Goal: Contribute content: Contribute content

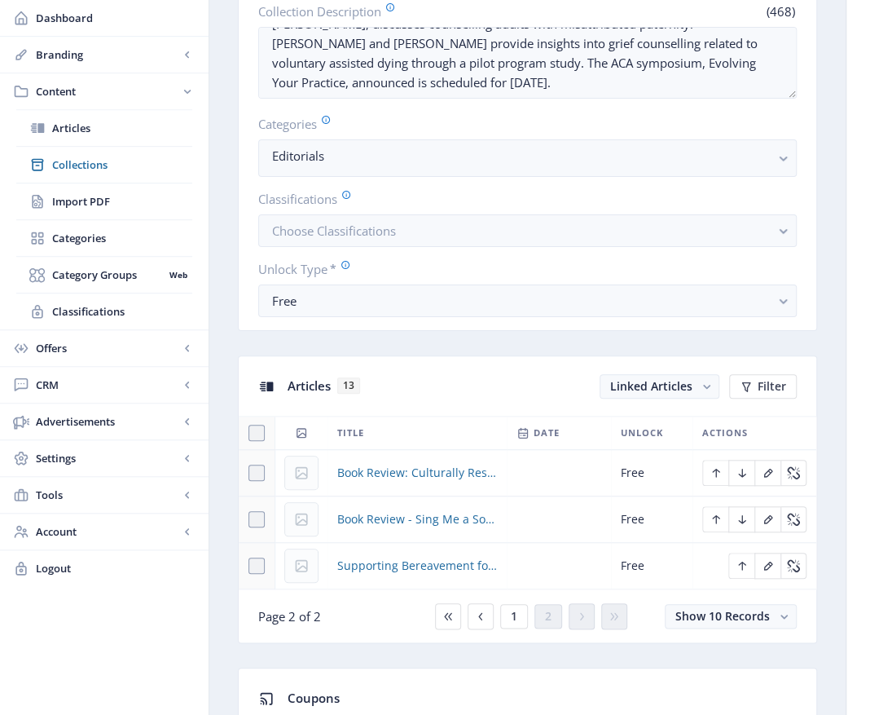
scroll to position [489, 0]
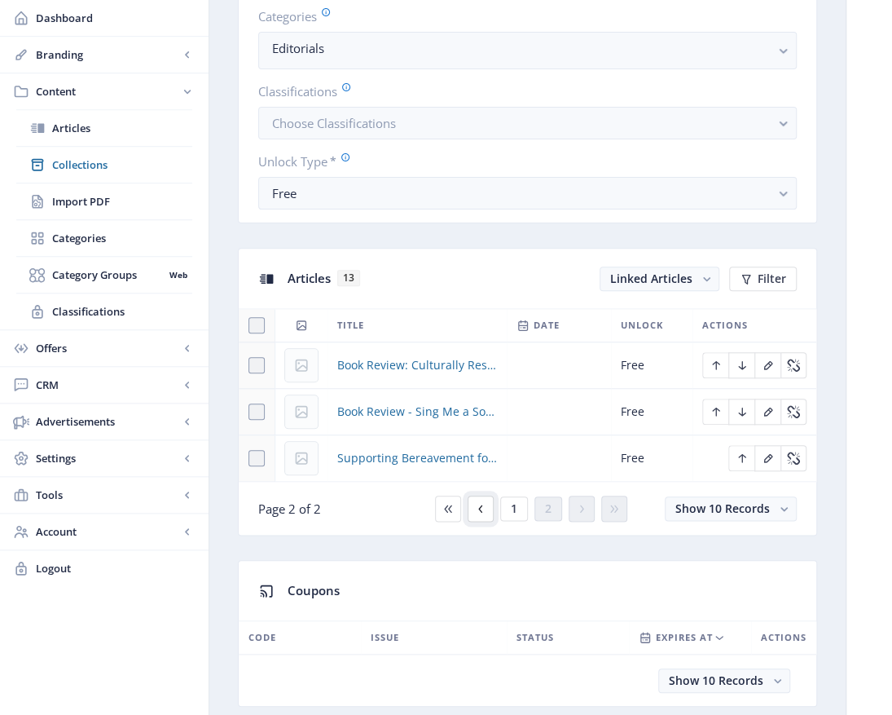
click at [486, 509] on icon at bounding box center [480, 508] width 13 height 13
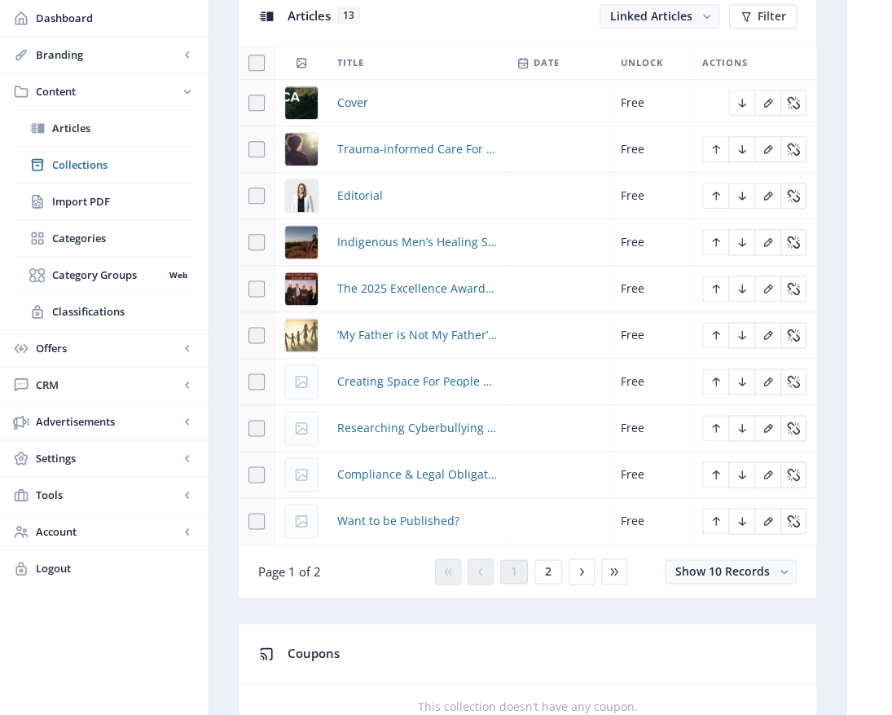
scroll to position [815, 0]
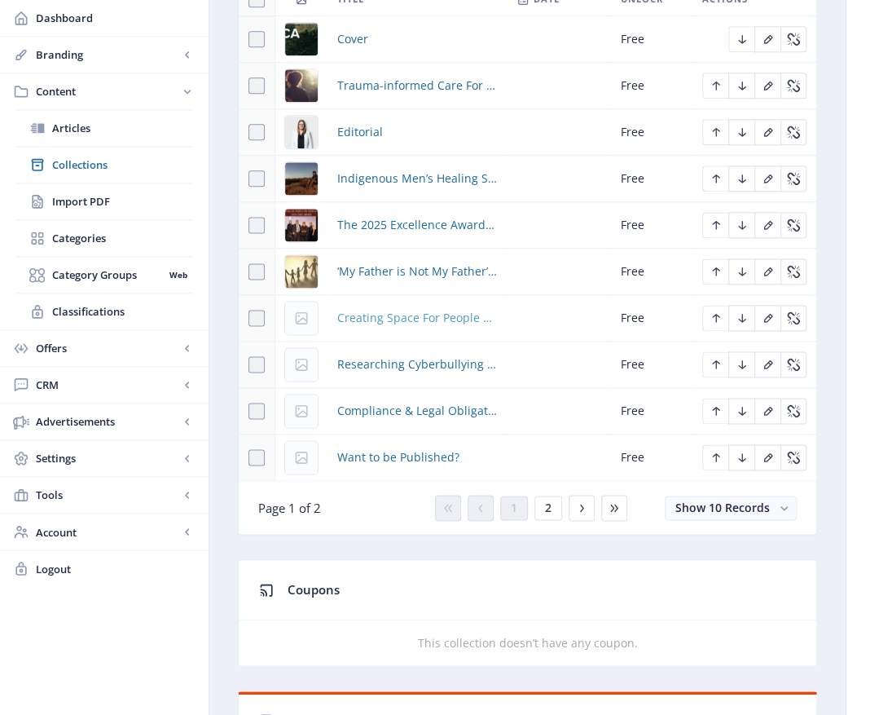
click at [391, 319] on span "Creating Space For People To Process VAD-Related Grief" at bounding box center [417, 318] width 160 height 20
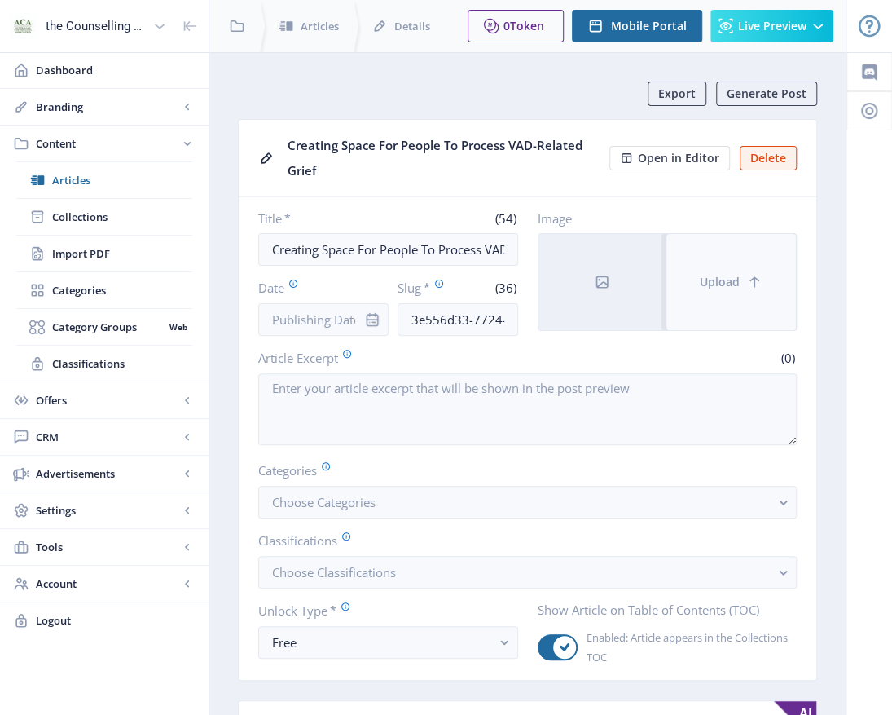
click at [737, 275] on span "Upload" at bounding box center [720, 281] width 40 height 13
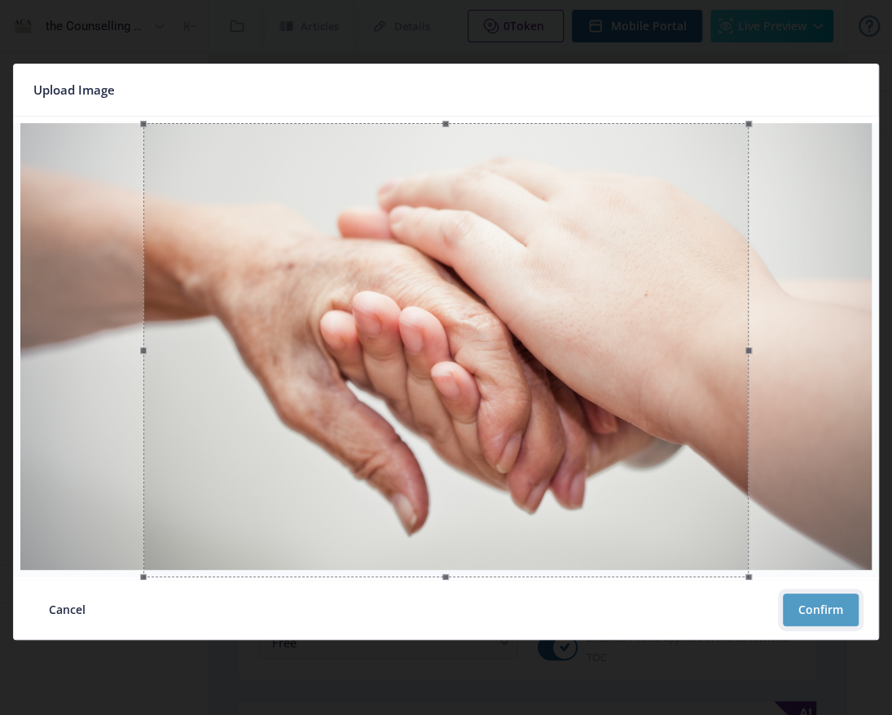
click at [834, 610] on button "Confirm" at bounding box center [821, 609] width 76 height 33
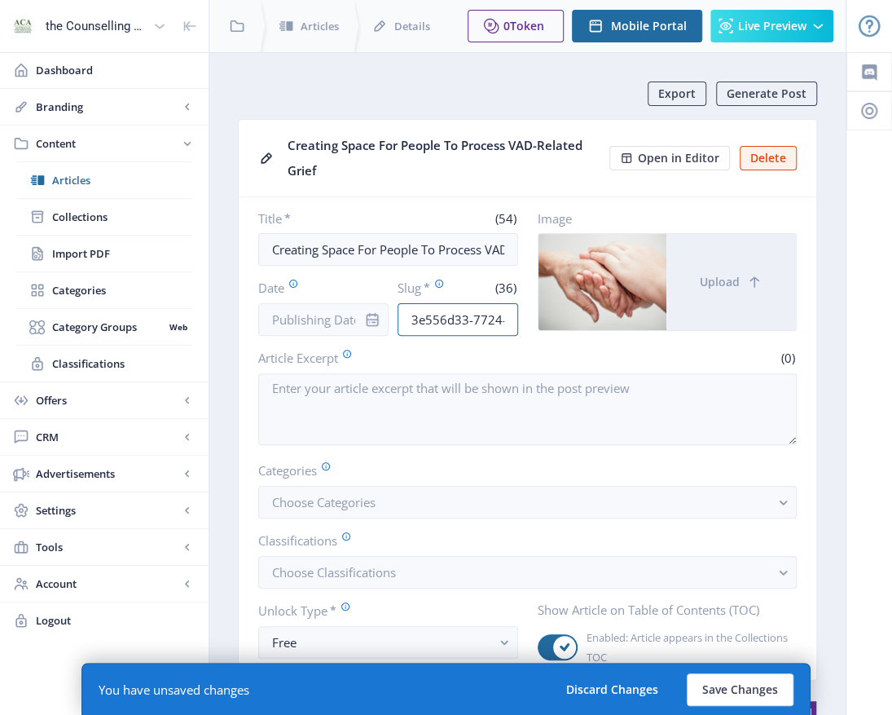
scroll to position [0, 140]
drag, startPoint x: 407, startPoint y: 318, endPoint x: 609, endPoint y: 330, distance: 202.4
click at [609, 330] on div "Title * (54) Creating Space For People To Process VAD-Related Grief Date Slug *…" at bounding box center [527, 272] width 539 height 125
type input "vol"
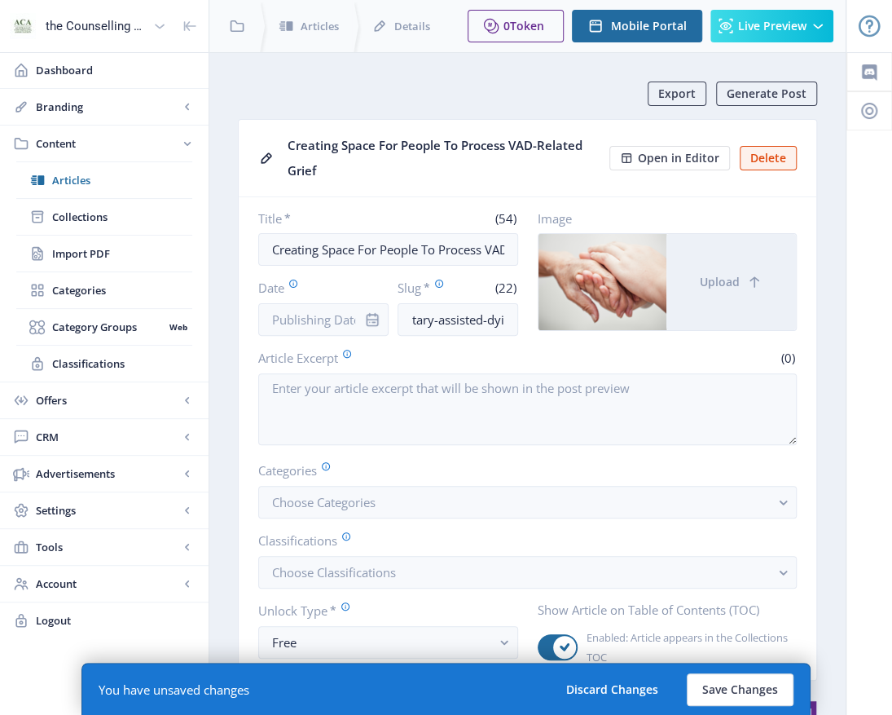
scroll to position [0, 46]
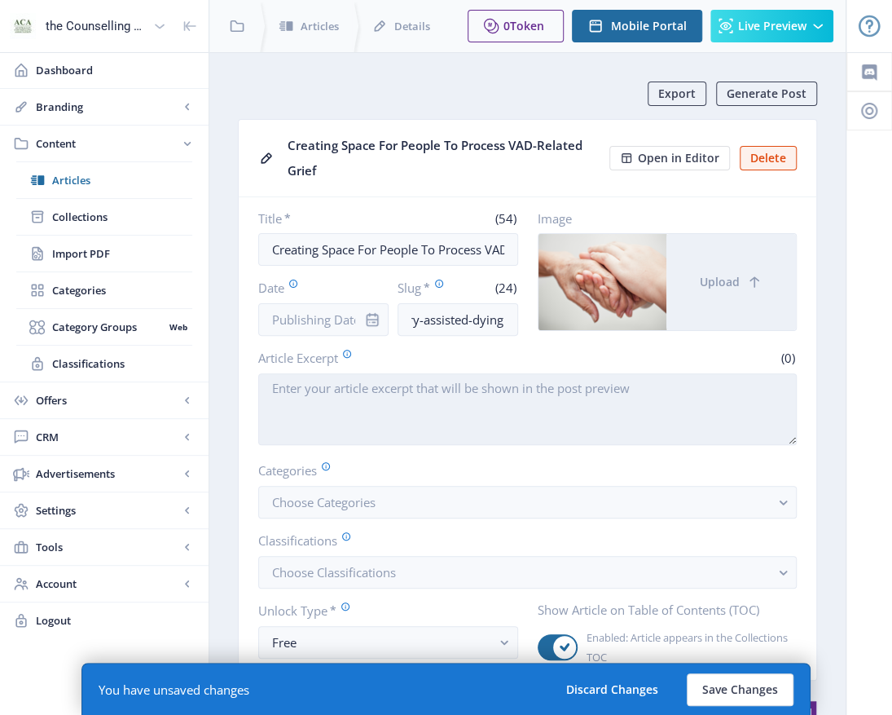
type input "voluntary-assisted-dying"
click at [400, 414] on textarea "Article Excerpt" at bounding box center [527, 409] width 539 height 72
click at [275, 389] on textarea "Article Excerpt" at bounding box center [527, 409] width 539 height 72
paste textarea "The document outlines the development, implementation, and findings of a pionee…"
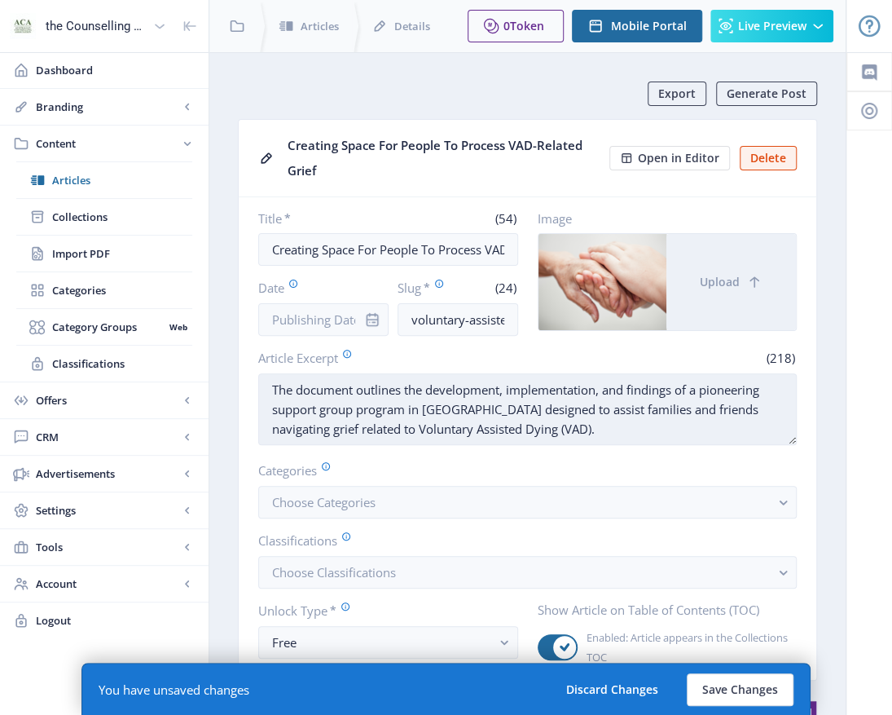
drag, startPoint x: 357, startPoint y: 388, endPoint x: 294, endPoint y: 391, distance: 62.8
click at [289, 391] on textarea "The document outlines the development, implementation, and findings of a pionee…" at bounding box center [527, 409] width 539 height 72
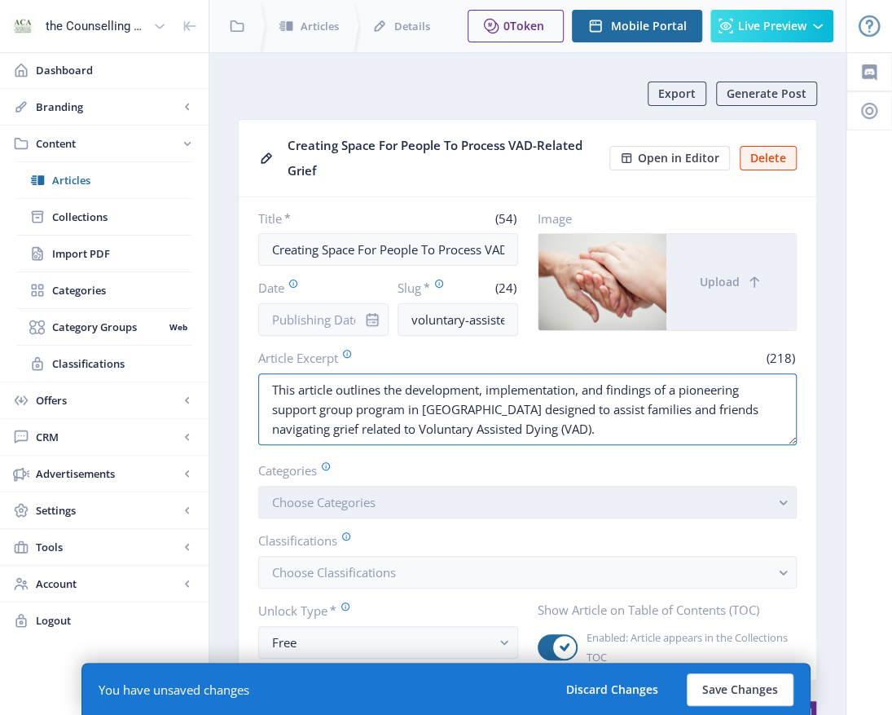
type textarea "This article outlines the development, implementation, and findings of a pionee…"
click at [782, 499] on rect "button" at bounding box center [783, 502] width 19 height 19
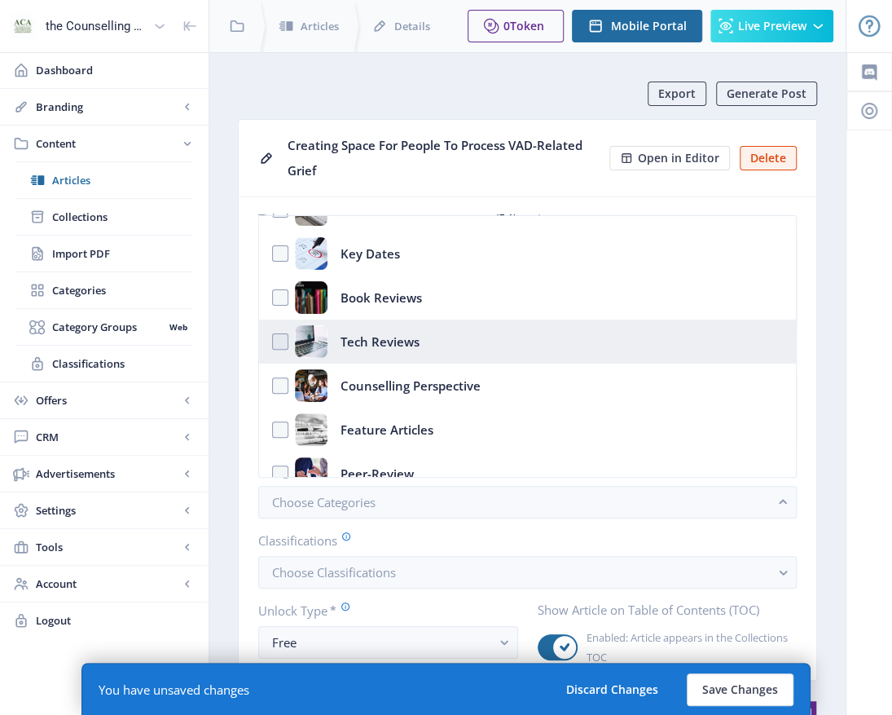
scroll to position [163, 0]
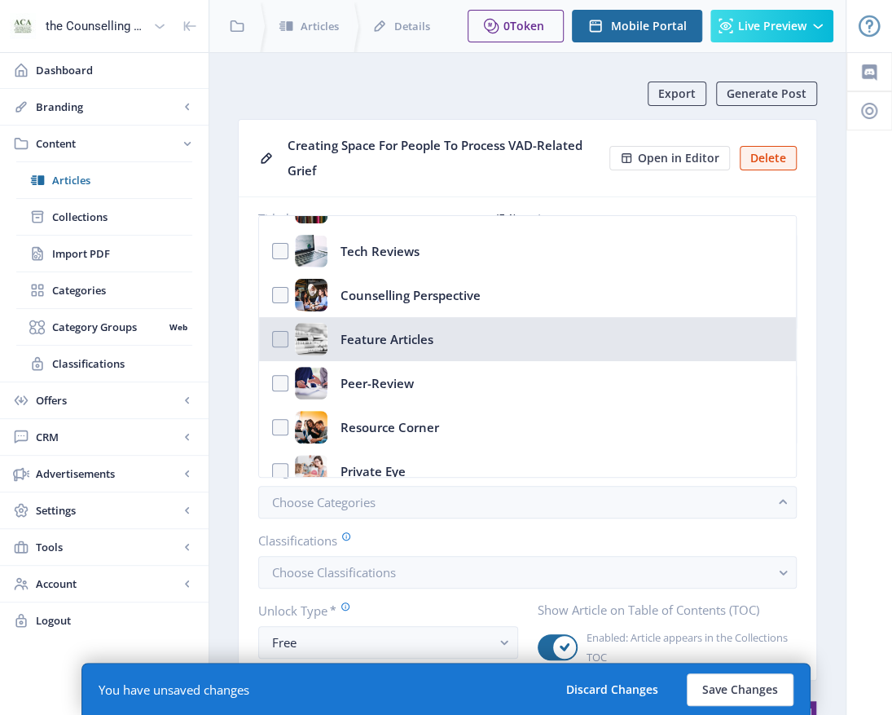
click at [376, 339] on div "Feature Articles" at bounding box center [387, 339] width 93 height 33
checkbox input "true"
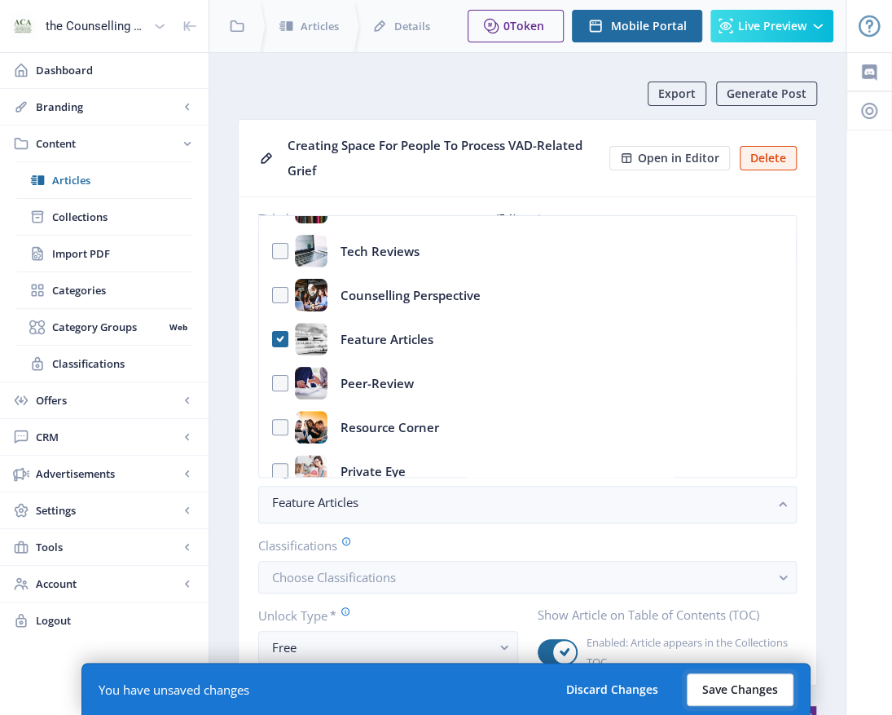
click at [720, 699] on button "Save Changes" at bounding box center [740, 689] width 107 height 33
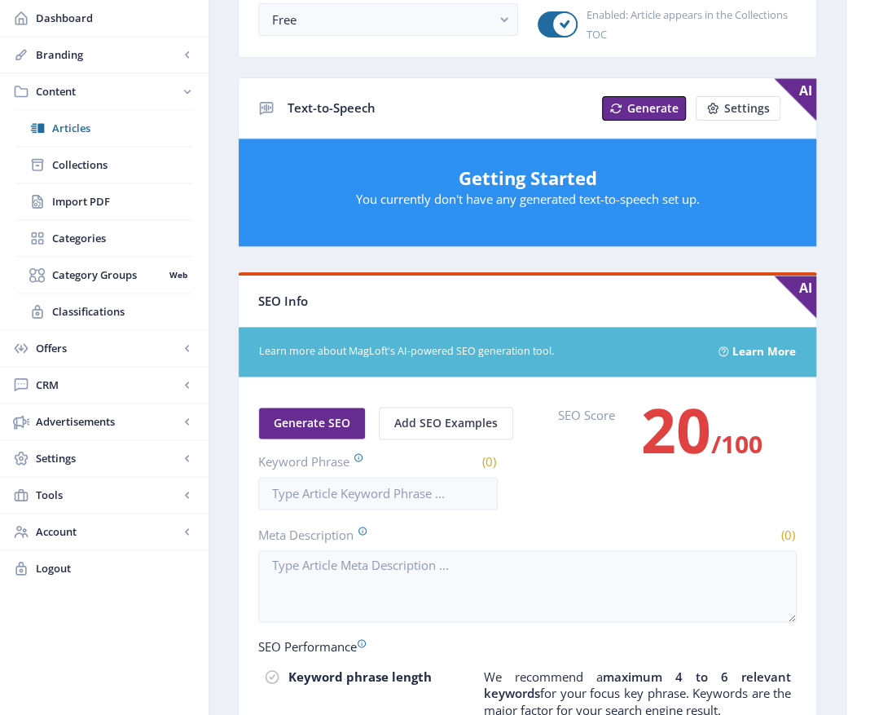
scroll to position [652, 0]
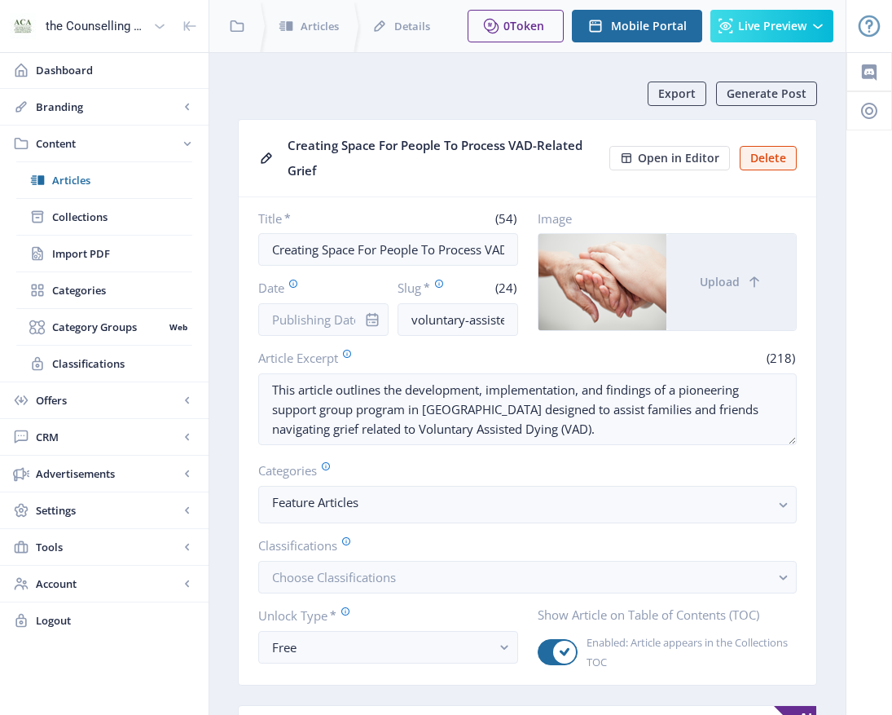
scroll to position [652, 0]
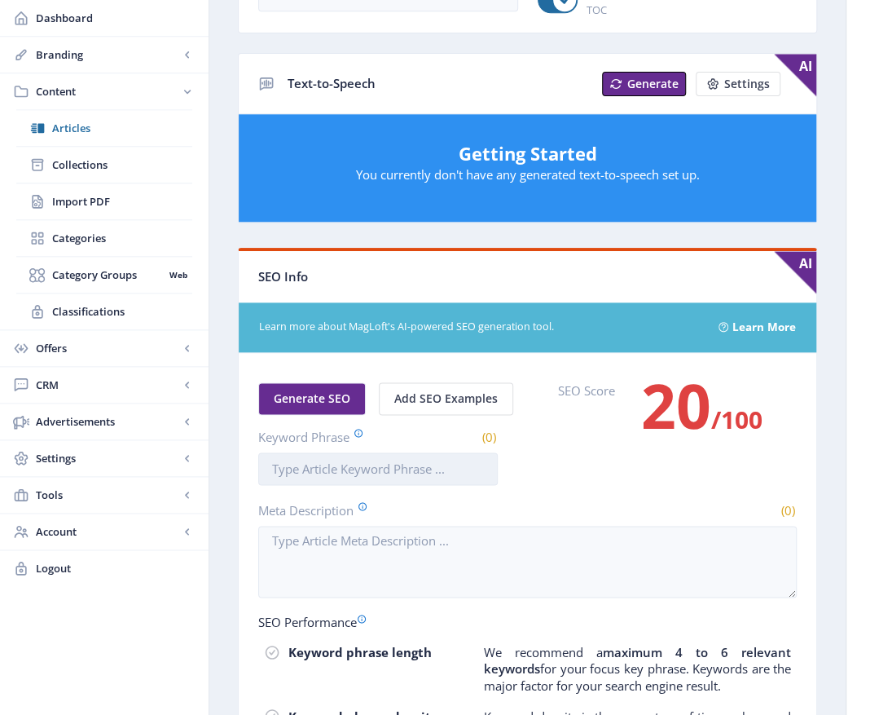
drag, startPoint x: 0, startPoint y: 0, endPoint x: 274, endPoint y: 466, distance: 540.5
click at [274, 466] on input "Keyword Phrase" at bounding box center [378, 468] width 240 height 33
paste input "Bereavement Voluntary Assisted Dying (VAD) ​ Grief support ​ Stigma Mental heal…"
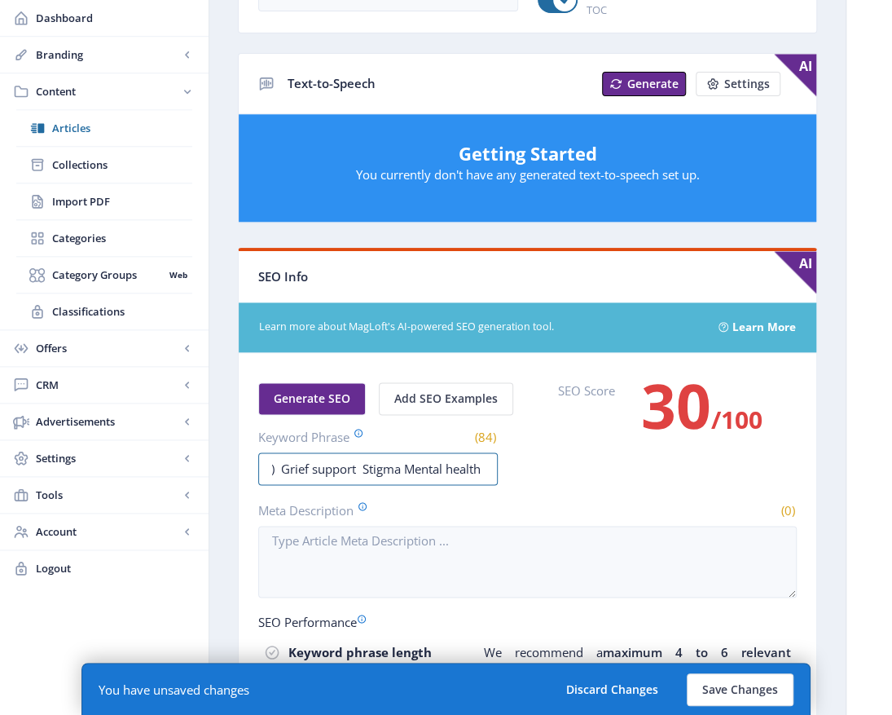
drag, startPoint x: 278, startPoint y: 464, endPoint x: 388, endPoint y: 442, distance: 112.2
click at [279, 461] on input "Bereavement Voluntary Assisted Dying (VAD) ​ Grief support ​ Stigma Mental heal…" at bounding box center [378, 468] width 240 height 33
click at [281, 264] on div "SEO Info" at bounding box center [527, 276] width 539 height 25
click at [357, 464] on input "Bereavement Voluntary Assisted DyingGrief support ​ Stigma Mental health ​" at bounding box center [378, 468] width 240 height 33
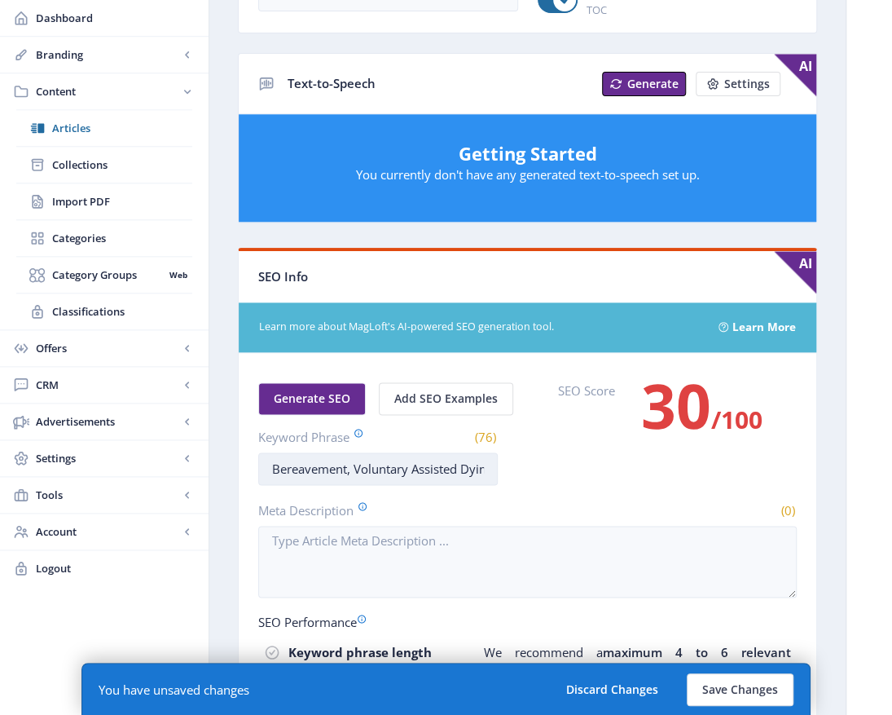
click at [452, 469] on input "Bereavement, Voluntary Assisted DyingGrief support ​ Stigma Mental health ​" at bounding box center [378, 468] width 240 height 33
click at [592, 435] on label "SEO Score" at bounding box center [586, 421] width 57 height 78
drag, startPoint x: 476, startPoint y: 460, endPoint x: 512, endPoint y: 456, distance: 36.1
click at [476, 460] on input "Bereavement, Voluntary Assisted Dying, Grief support​ Stigma Mental health ​" at bounding box center [378, 468] width 240 height 33
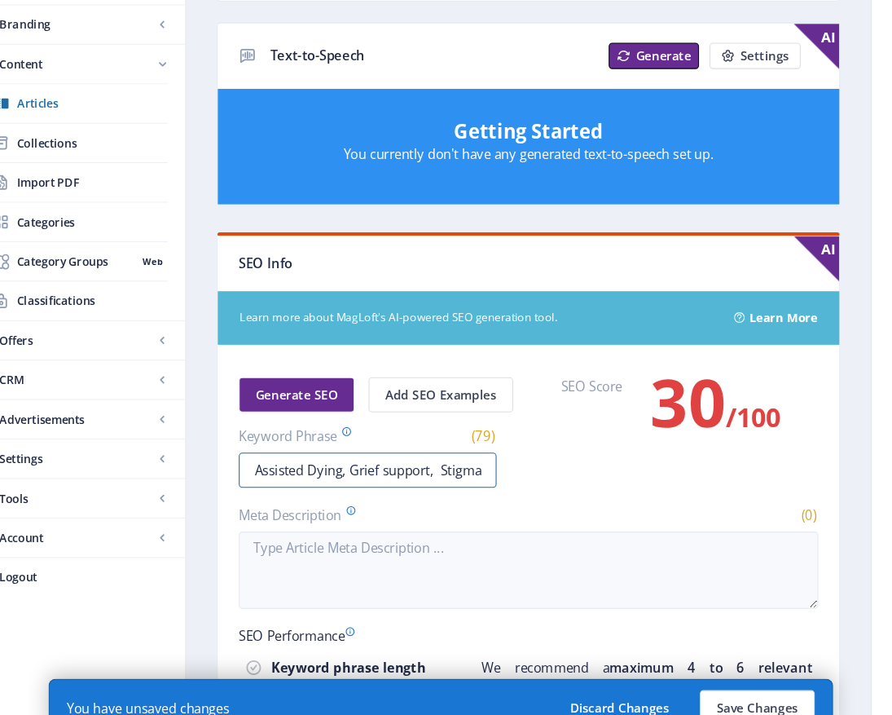
scroll to position [0, 146]
type input "Bereavement, Voluntary Assisted Dying, Grief support​, Stigma Mental health ​"
drag, startPoint x: 489, startPoint y: 465, endPoint x: 147, endPoint y: 471, distance: 341.4
click at [142, 470] on div "the Counselling Australia Magazine Dashboard Branding App Appearance Brand Brie…" at bounding box center [446, 205] width 892 height 1714
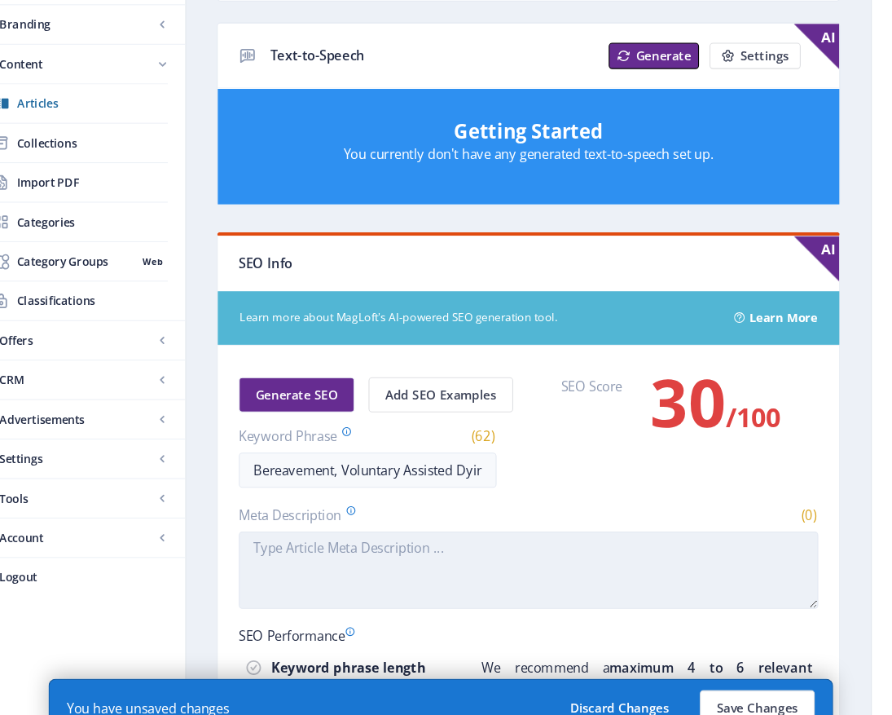
type input "Bereavement, Voluntary Assisted Dying, Grief support​, Stigma"
click at [270, 536] on textarea "Meta Description" at bounding box center [527, 562] width 539 height 72
paste textarea "Bereavement, Voluntary Assisted Dying, Grief support​, Stigma"
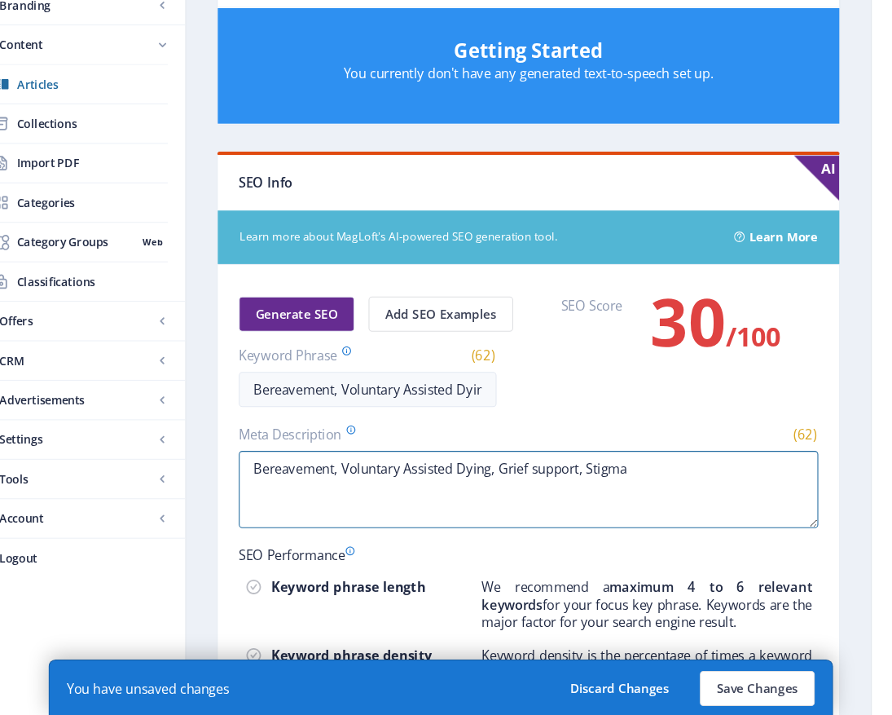
scroll to position [1012, 0]
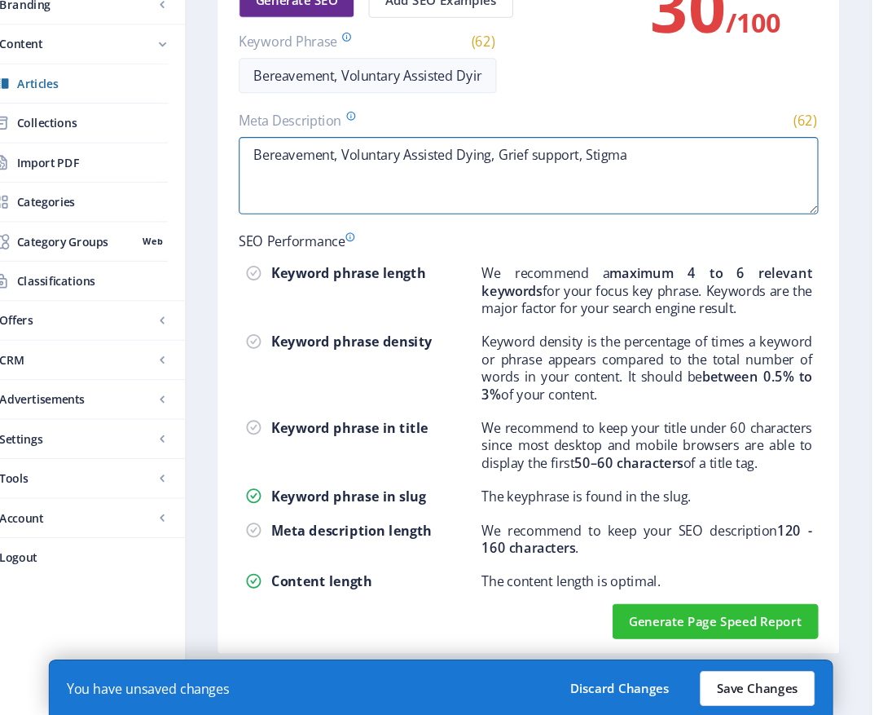
type textarea "Bereavement, Voluntary Assisted Dying, Grief support​, Stigma"
click at [750, 688] on button "Save Changes" at bounding box center [740, 689] width 107 height 33
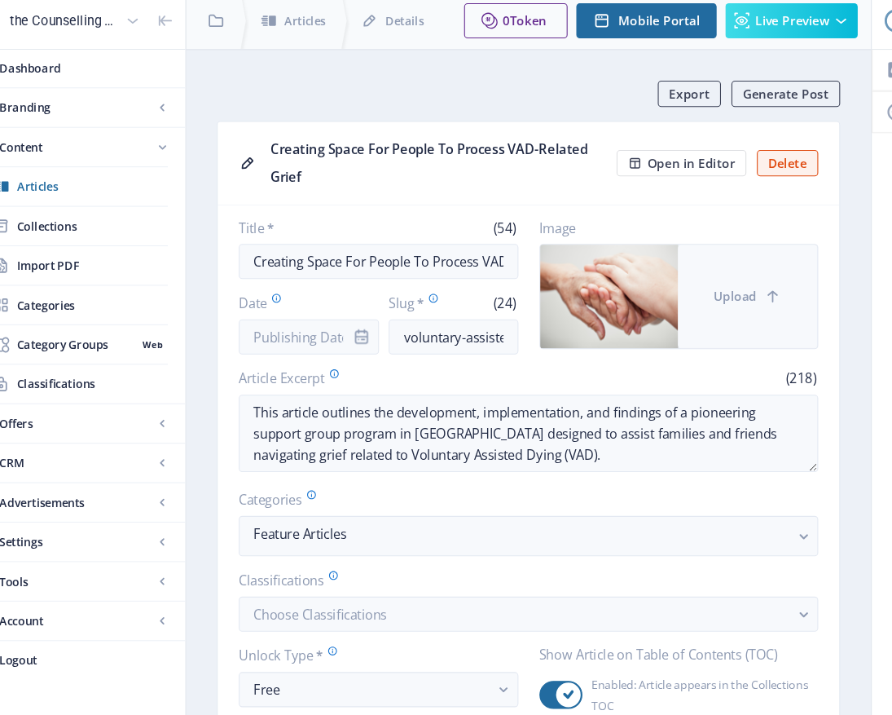
scroll to position [0, 0]
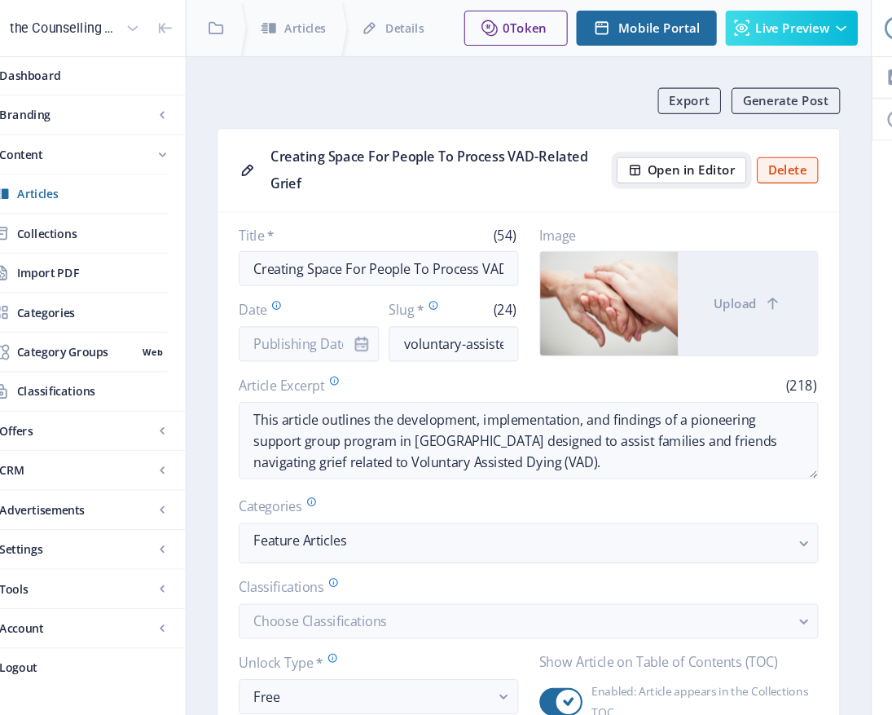
click at [656, 153] on span "Open in Editor" at bounding box center [678, 158] width 81 height 13
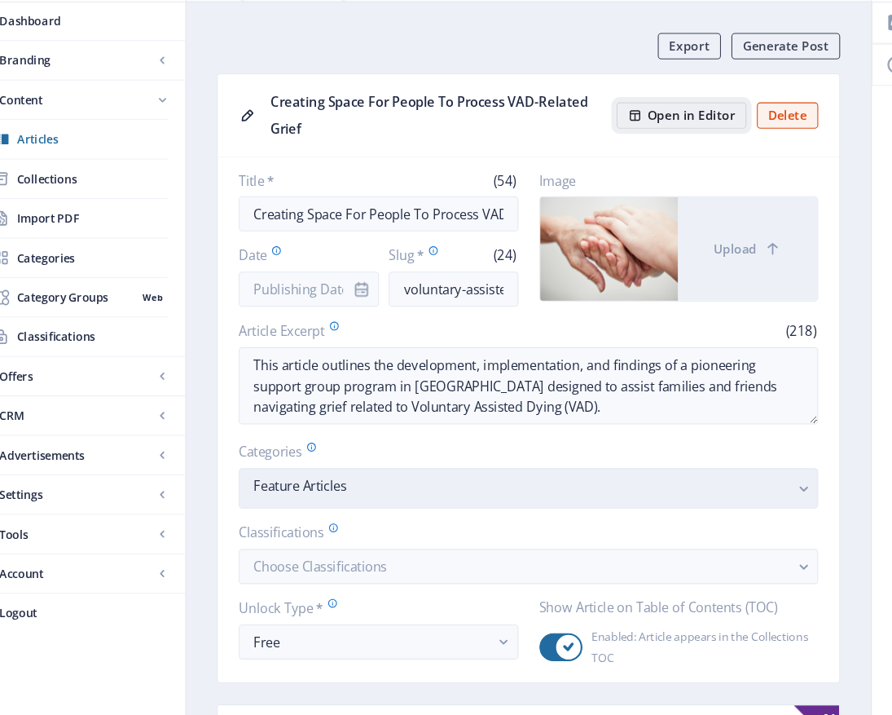
scroll to position [25, 0]
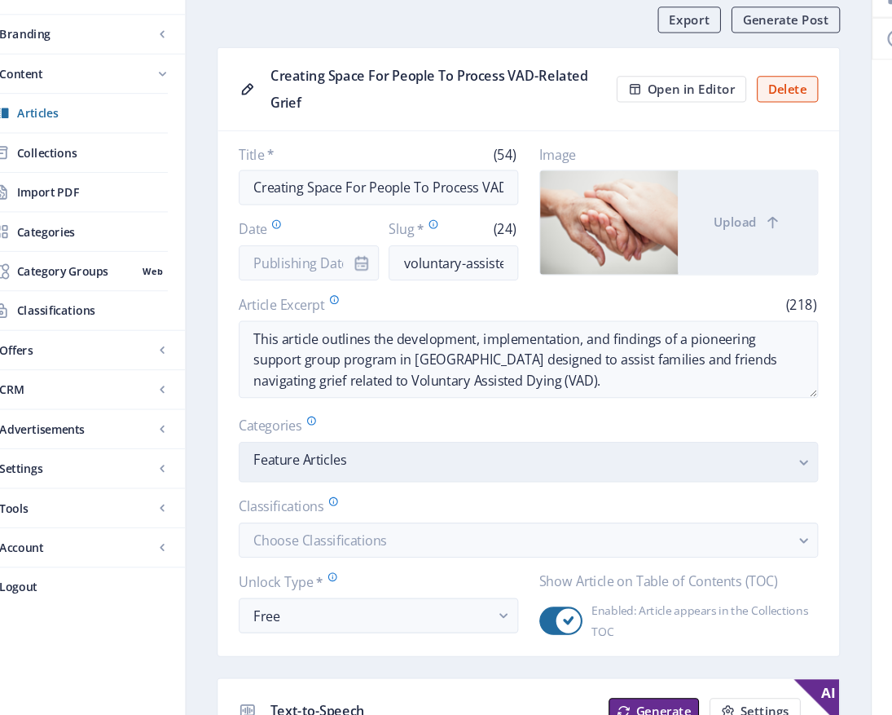
click at [783, 480] on rect "button" at bounding box center [783, 479] width 19 height 19
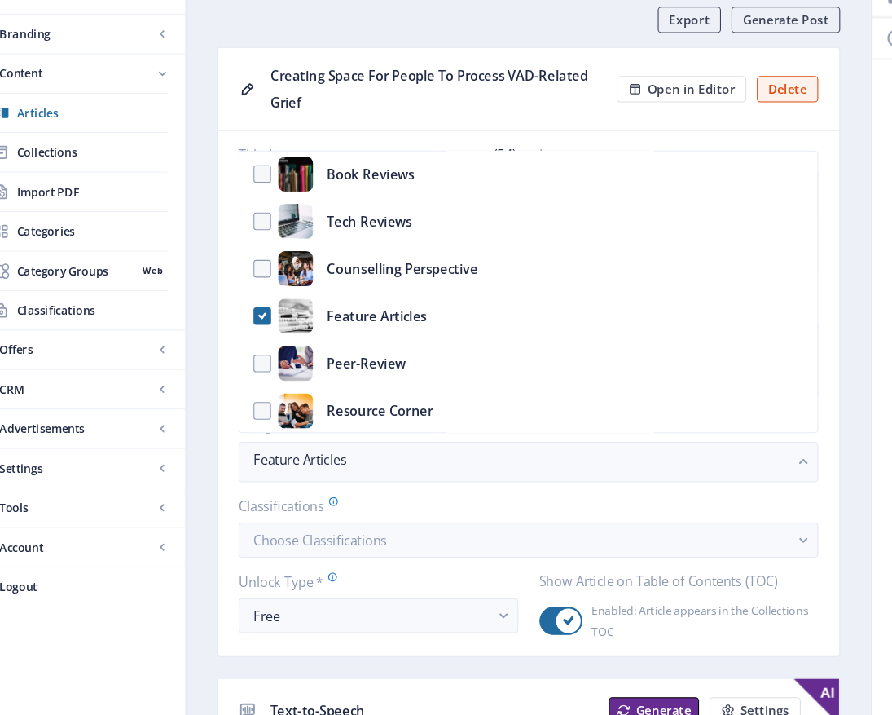
scroll to position [227, 0]
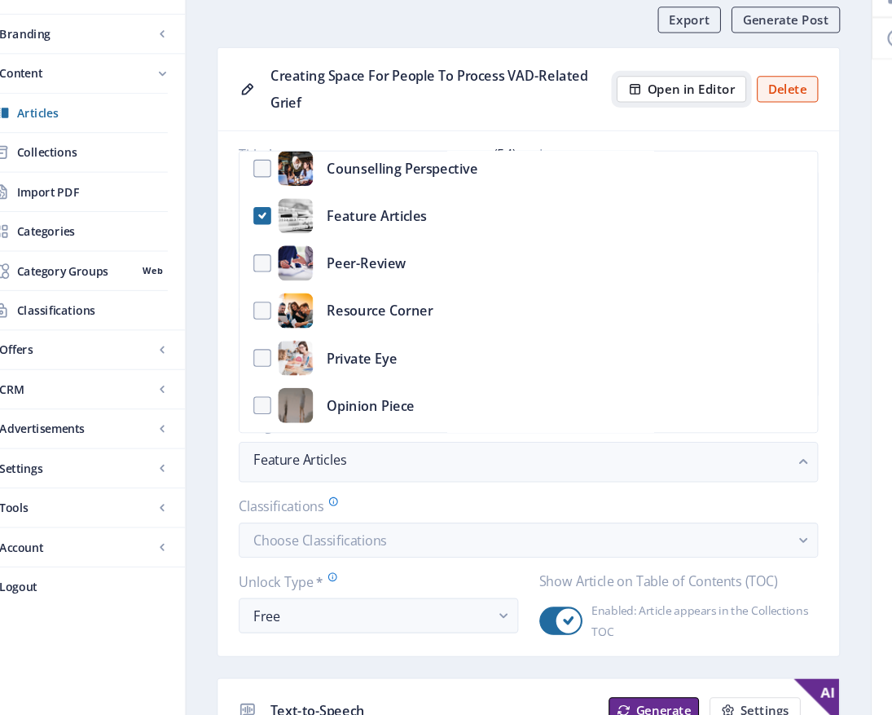
click at [671, 131] on span "Open in Editor" at bounding box center [678, 132] width 81 height 13
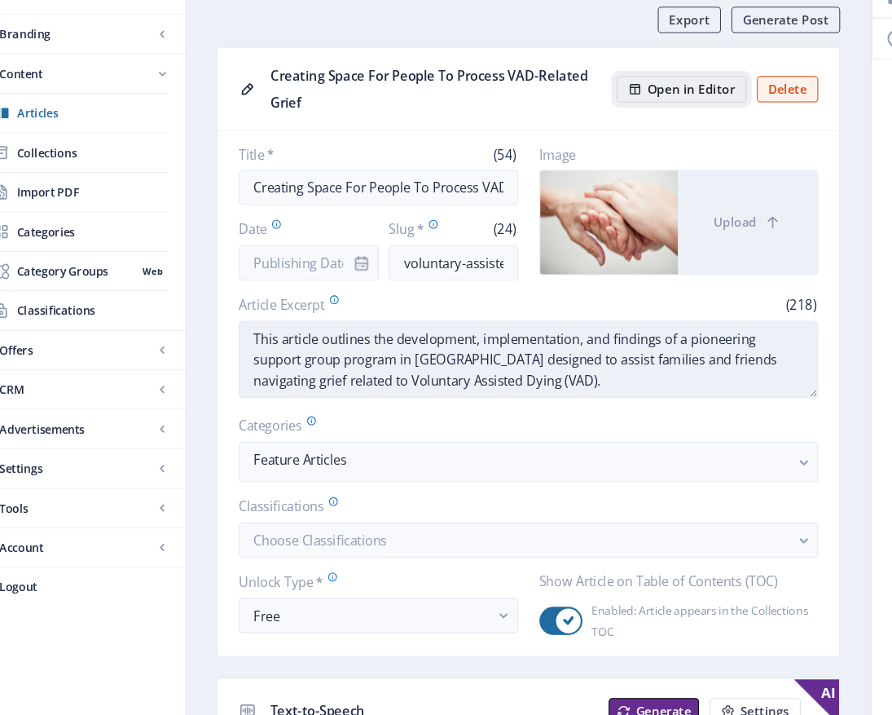
scroll to position [100, 0]
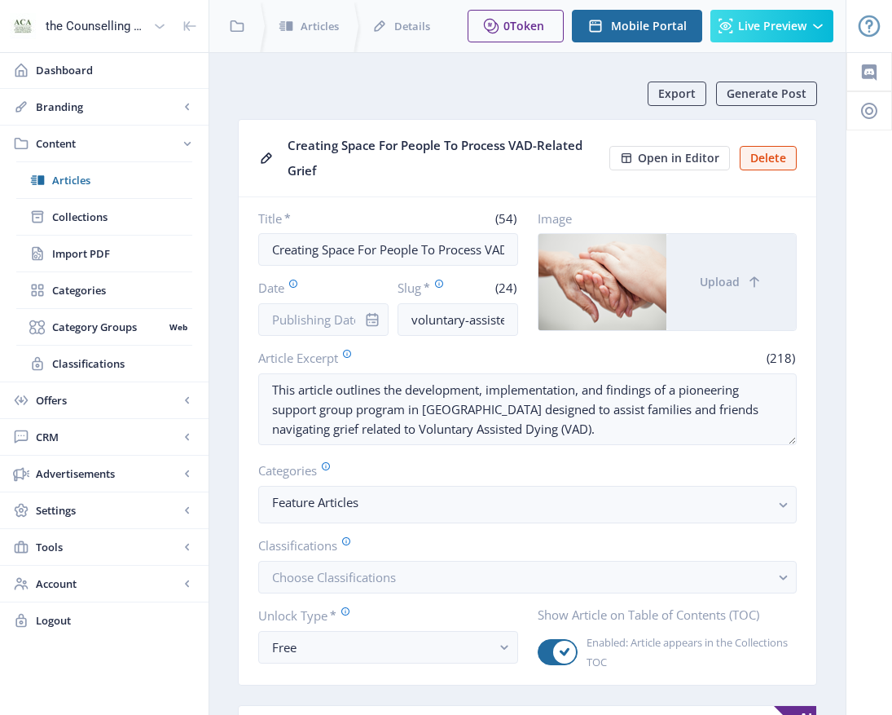
scroll to position [75, 0]
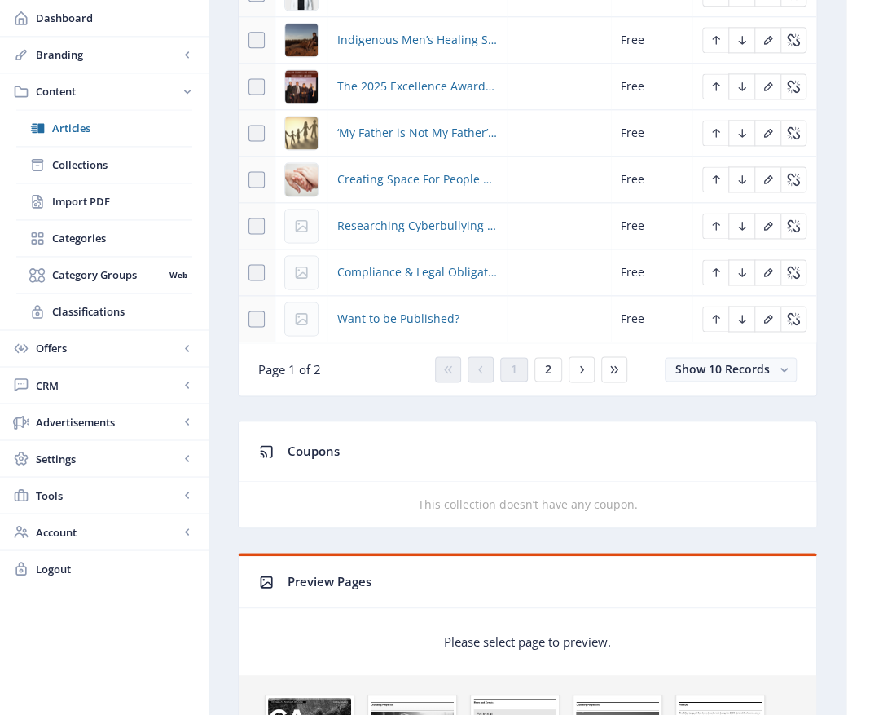
scroll to position [978, 0]
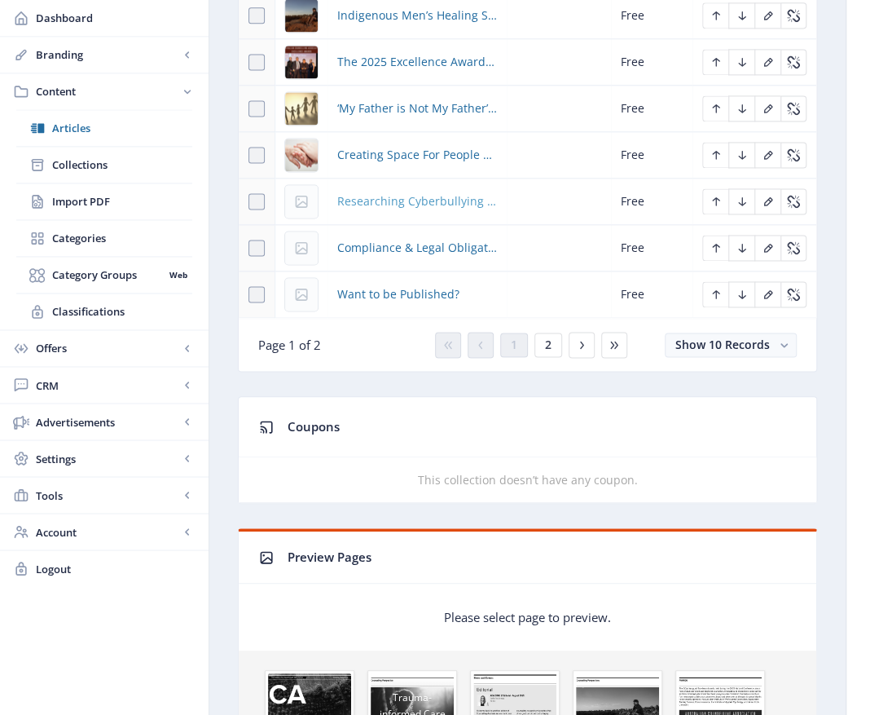
click at [405, 204] on span "Researching Cyberbullying In Youth Mental Health and Working Towards Holistic I…" at bounding box center [417, 201] width 160 height 20
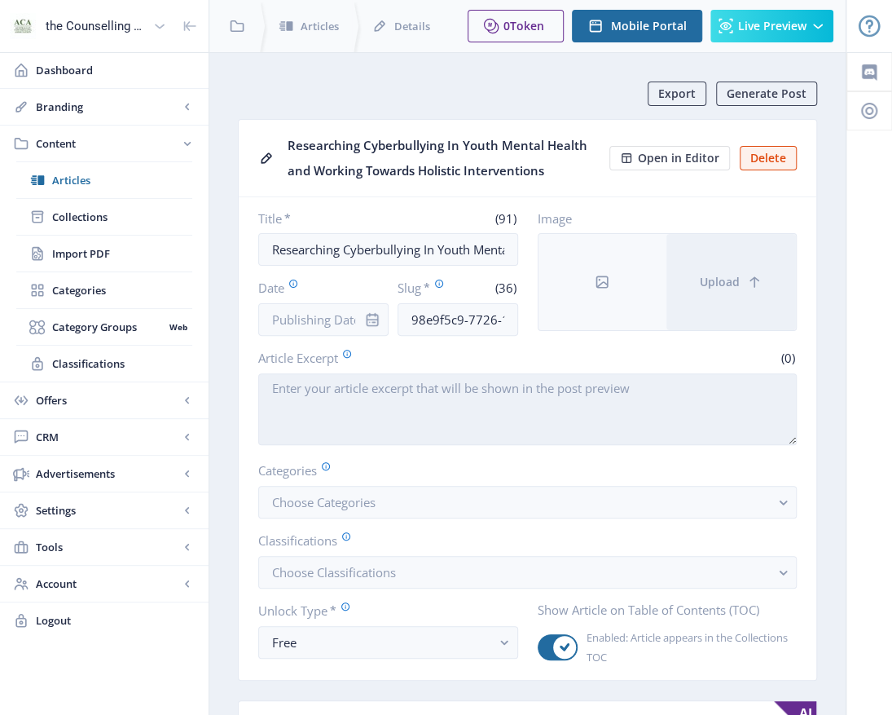
click at [266, 383] on textarea "Article Excerpt" at bounding box center [527, 409] width 539 height 72
paste textarea "The document discusses the impact of cyberbullying on the mental health of seco…"
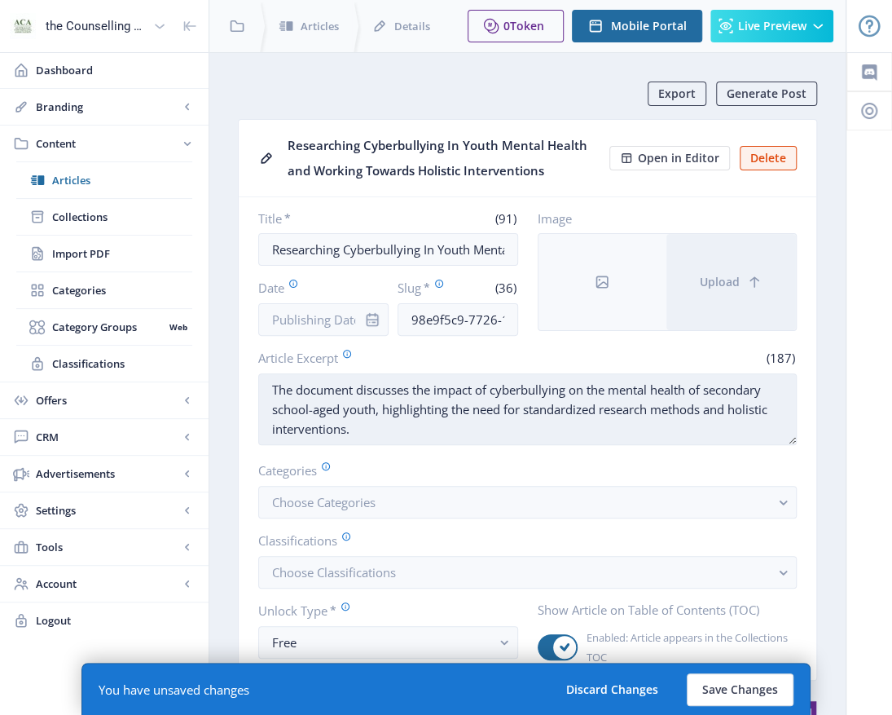
click at [355, 383] on textarea "The document discusses the impact of cyberbullying on the mental health of seco…" at bounding box center [527, 409] width 539 height 72
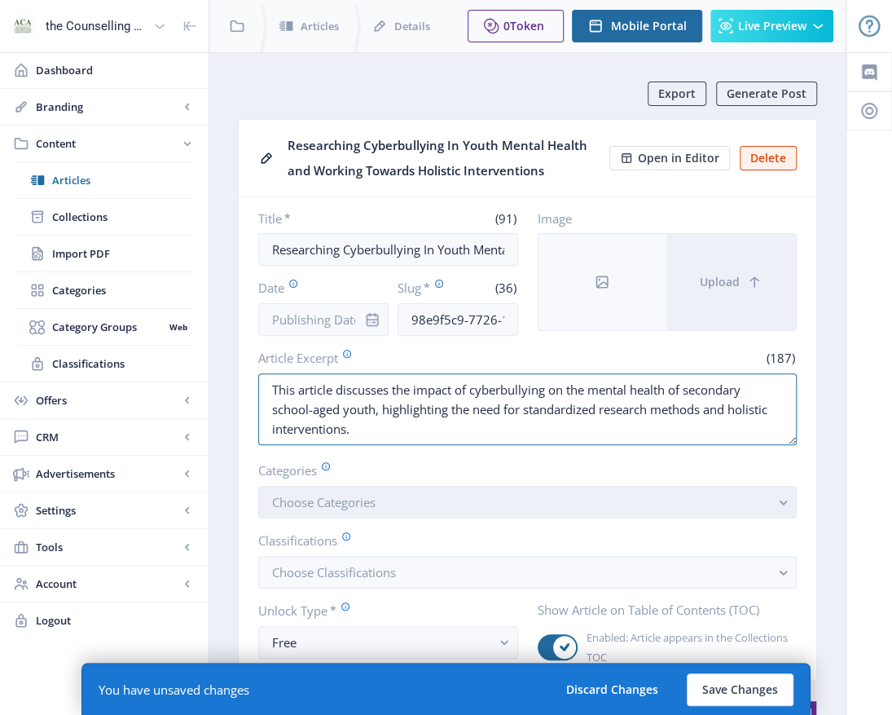
type textarea "This article discusses the impact of cyberbullying on the mental health of seco…"
click at [551, 503] on button "Choose Categories" at bounding box center [527, 502] width 539 height 33
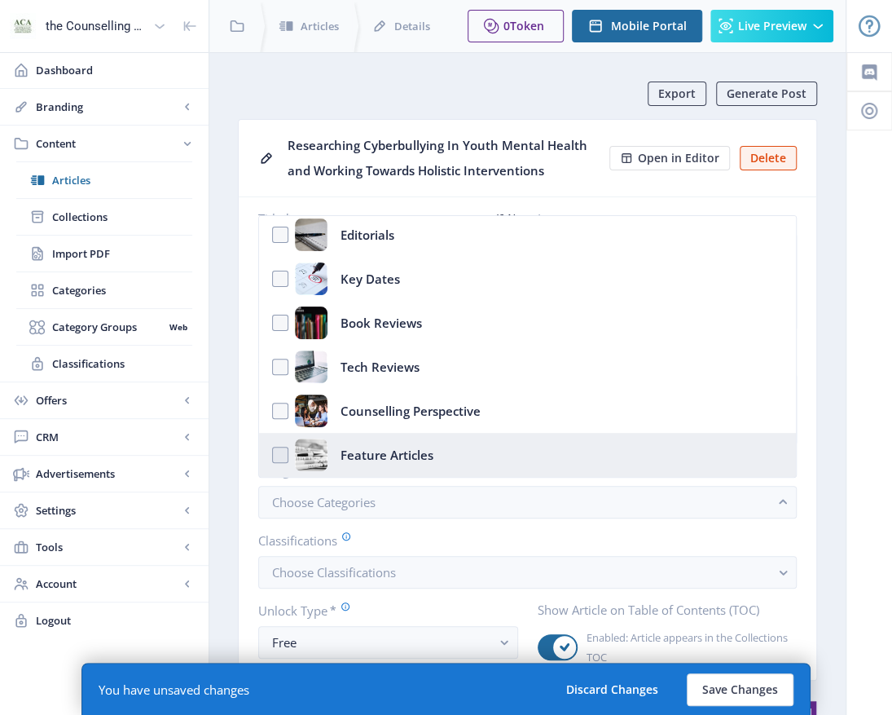
scroll to position [81, 0]
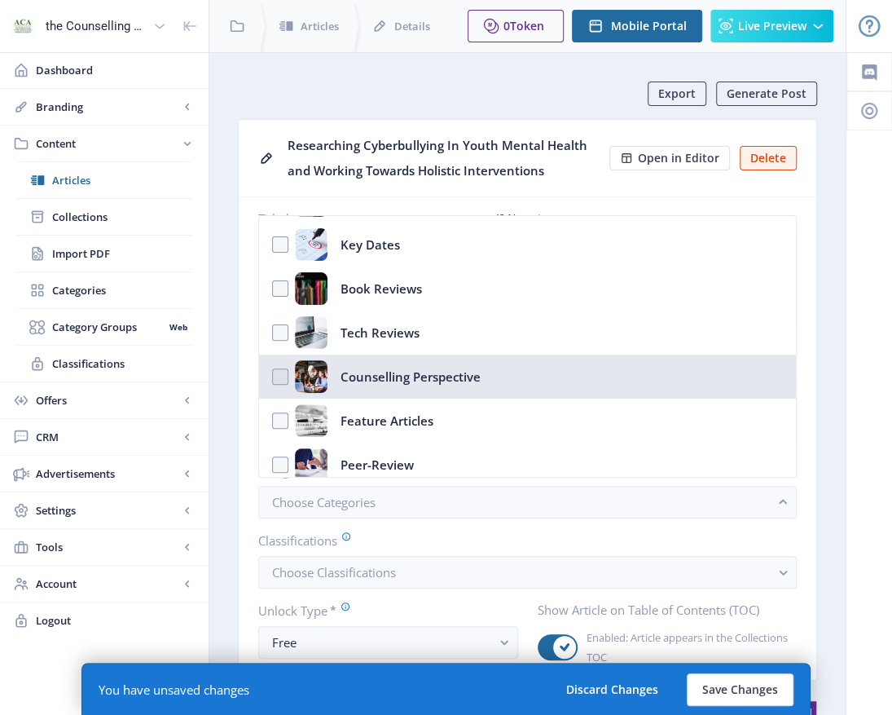
click at [451, 387] on div "Counselling Perspective" at bounding box center [411, 376] width 140 height 33
checkbox input "true"
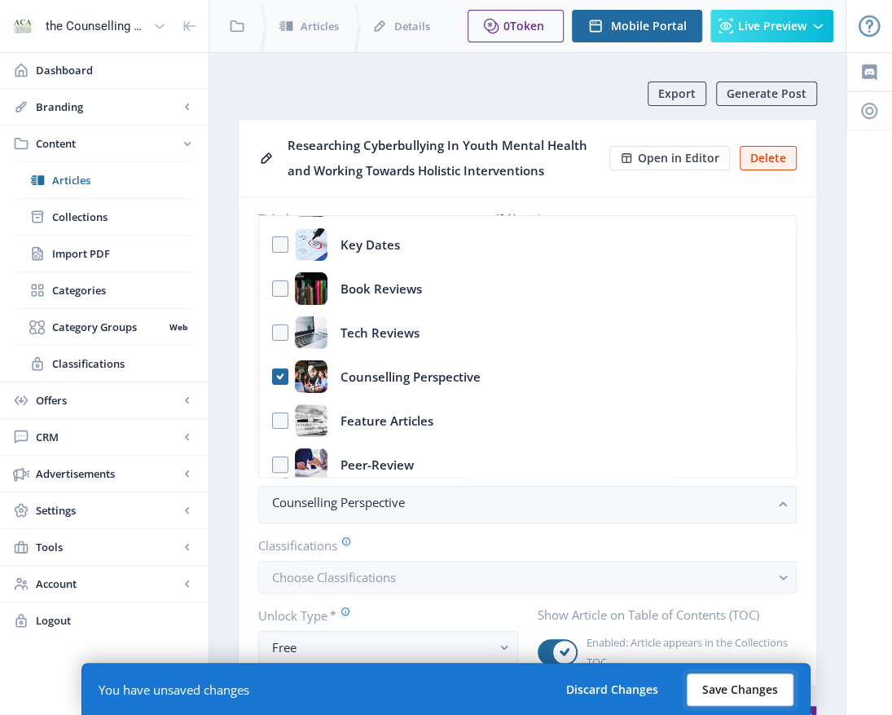
click at [765, 686] on button "Save Changes" at bounding box center [740, 689] width 107 height 33
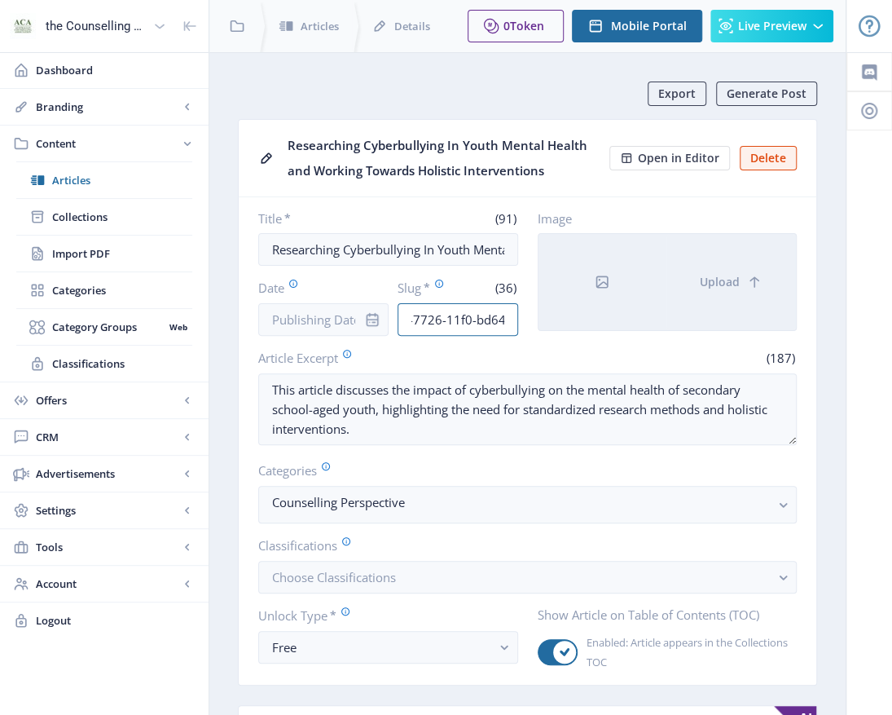
scroll to position [0, 135]
drag, startPoint x: 406, startPoint y: 315, endPoint x: 597, endPoint y: 315, distance: 191.5
click at [597, 315] on div "Title * (91) Researching Cyberbullying In Youth Mental Health and Working Towar…" at bounding box center [527, 272] width 539 height 125
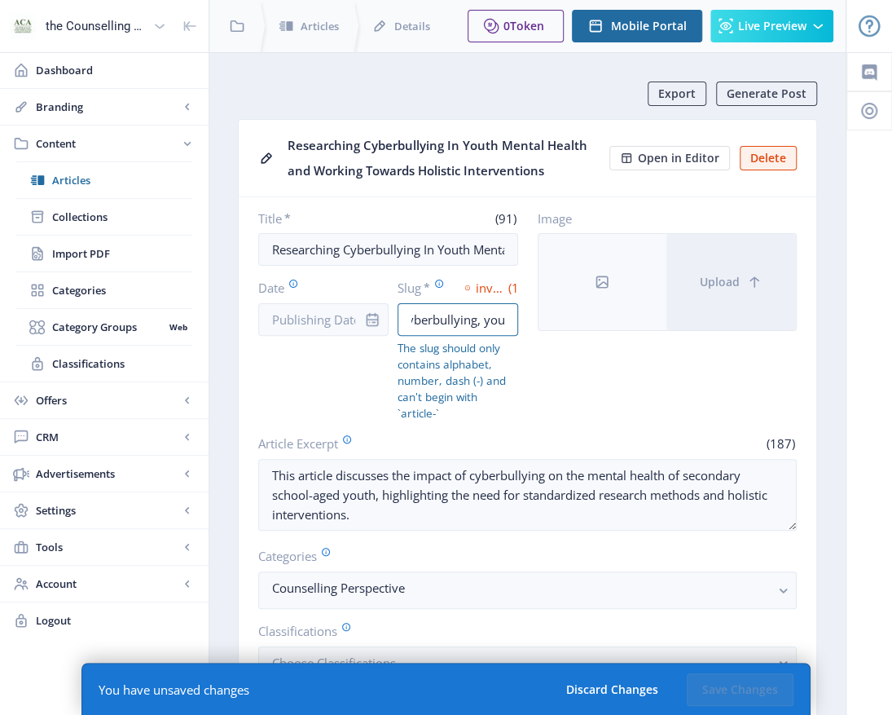
scroll to position [0, 22]
type input "cyberbullying, youth,"
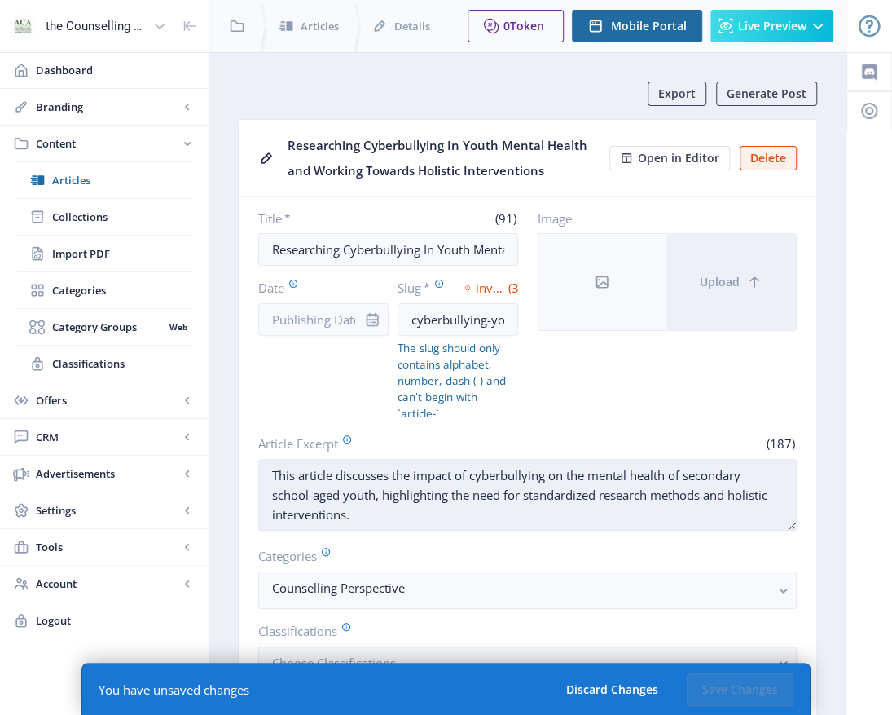
click at [440, 519] on textarea "This article discusses the impact of cyberbullying on the mental health of seco…" at bounding box center [527, 495] width 539 height 72
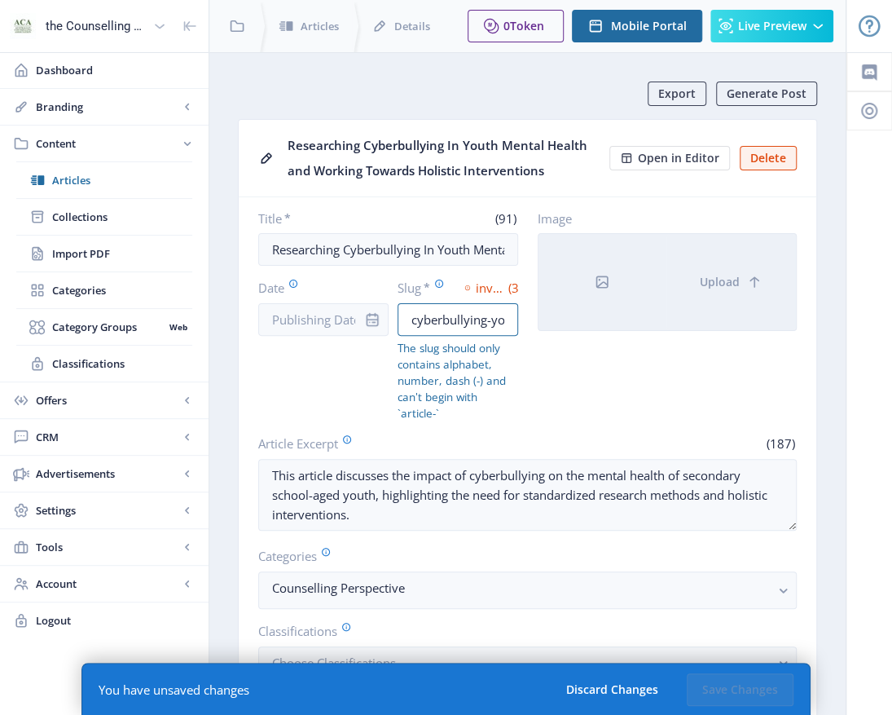
drag, startPoint x: 492, startPoint y: 315, endPoint x: 609, endPoint y: 326, distance: 117.9
click at [494, 315] on input "cyberbullying-youth-menta-health," at bounding box center [458, 319] width 120 height 33
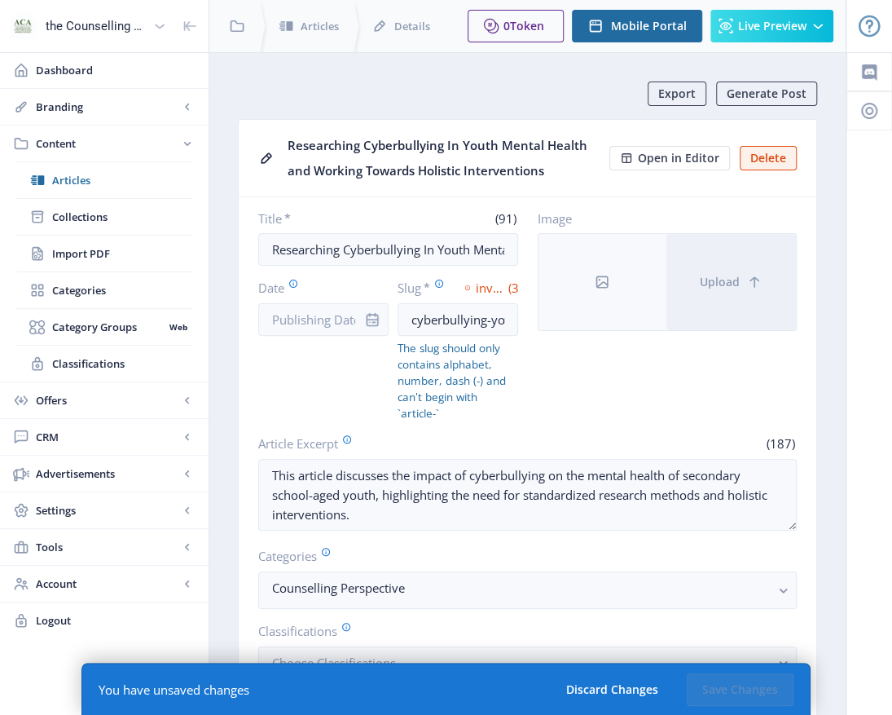
click at [506, 279] on span "(33)" at bounding box center [512, 287] width 12 height 16
click at [497, 316] on input "cyberbullying-youth-menta-health," at bounding box center [458, 319] width 120 height 33
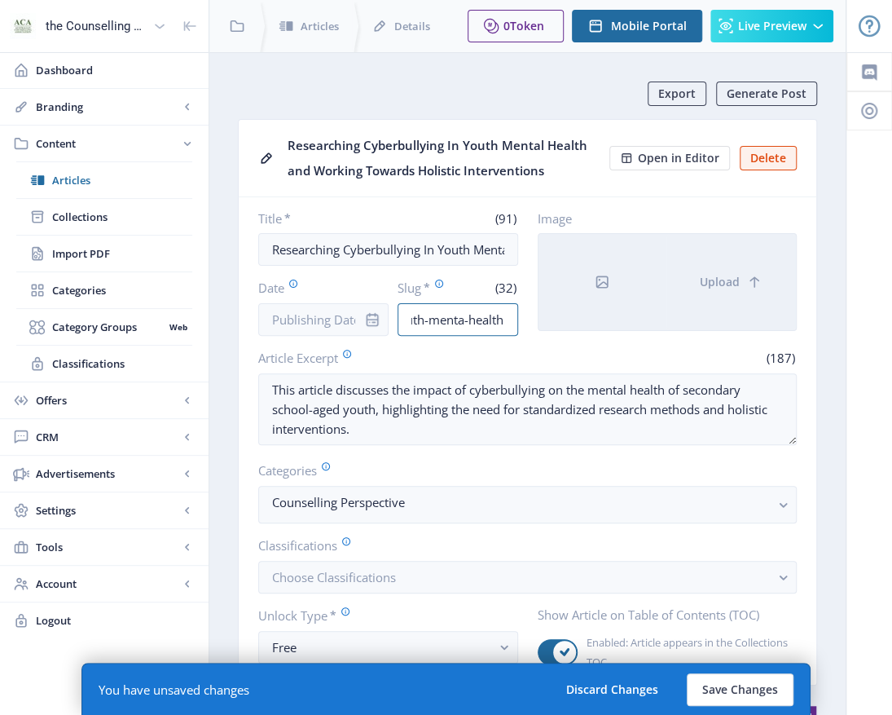
scroll to position [0, 100]
type input "cyberbullying-youth-menta-health"
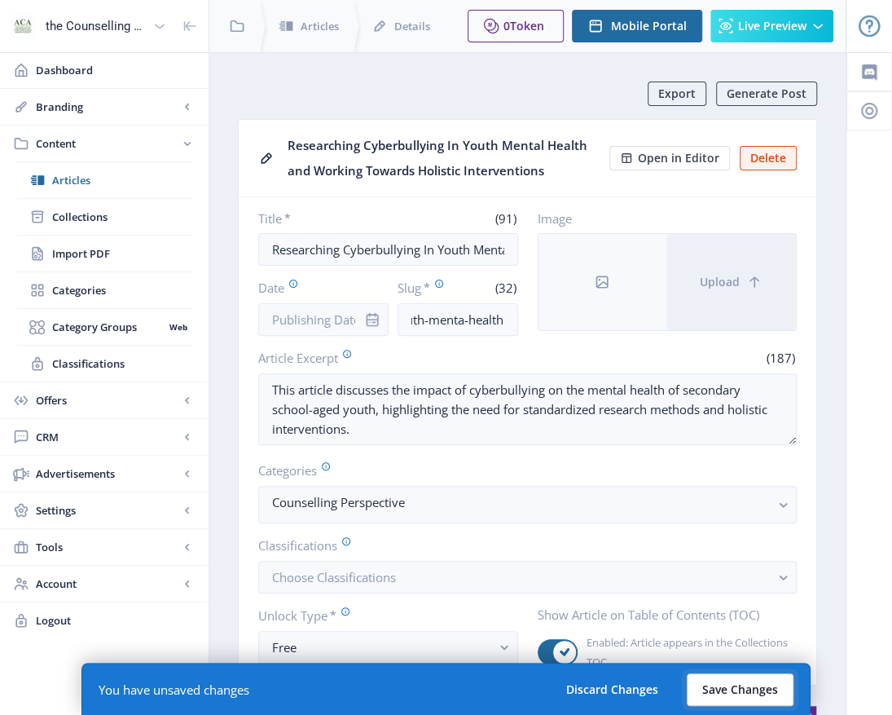
scroll to position [0, 0]
click at [735, 687] on button "Save Changes" at bounding box center [740, 689] width 107 height 33
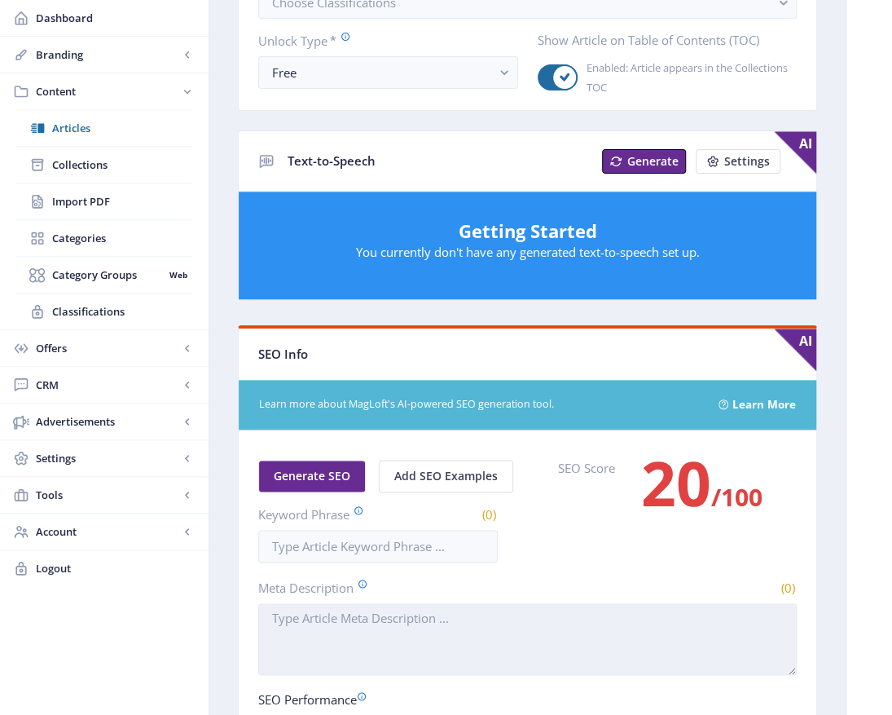
scroll to position [733, 0]
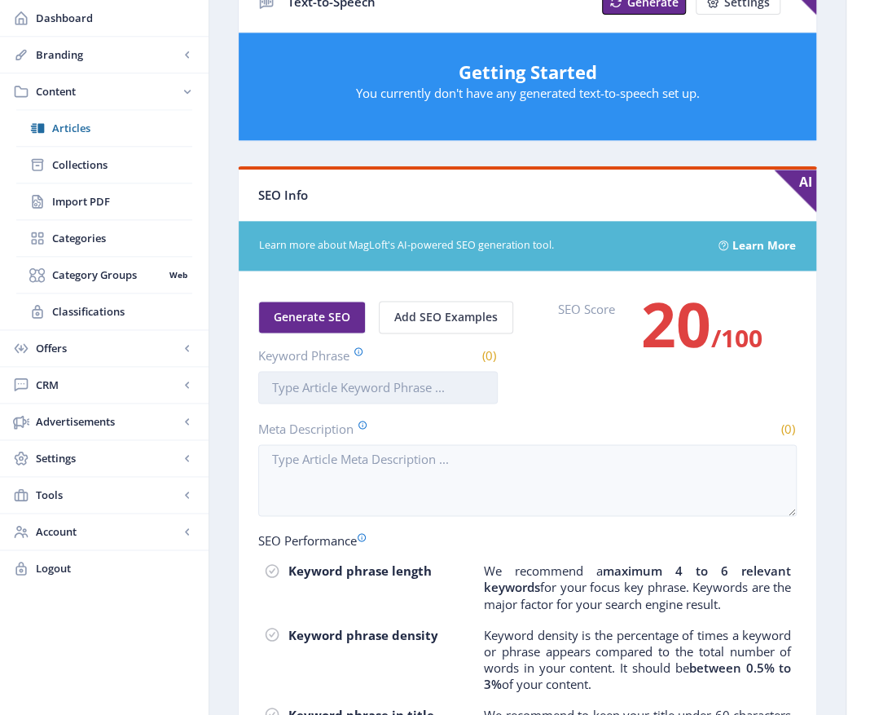
click at [277, 381] on input "Keyword Phrase" at bounding box center [378, 387] width 240 height 33
paste input "Cyberbullying Adolescents Mental Health ​ Interventions Ecological Systems Theo…"
type input "Cyberbullying Adolescents Mental Health ​ Interventions Ecological Systems Theo…"
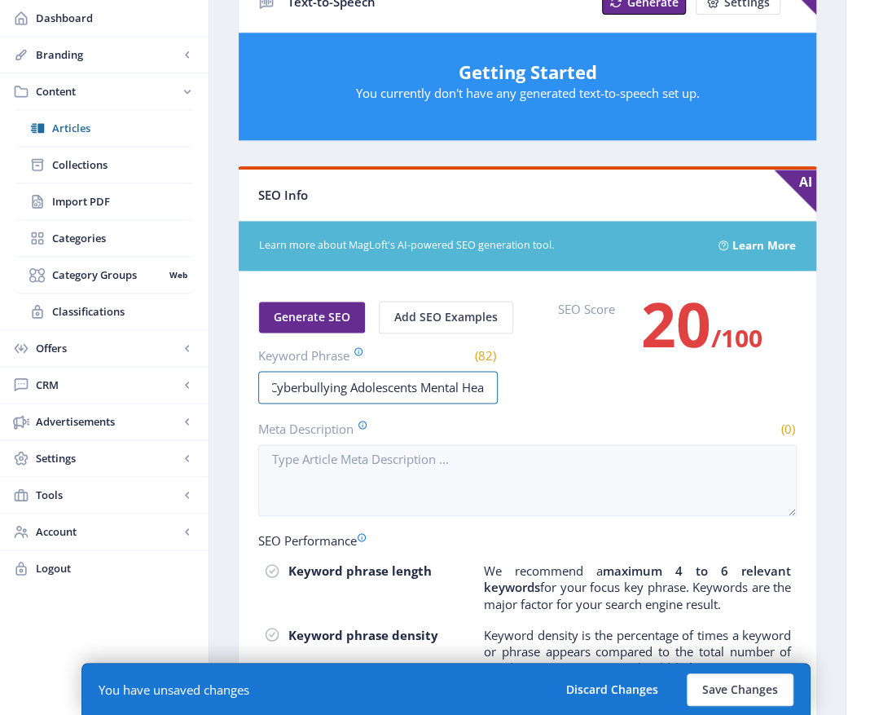
scroll to position [0, 0]
click at [360, 380] on input "Cyberbullying Adolescents Mental Health ​ Interventions Ecological Systems Theo…" at bounding box center [378, 387] width 240 height 33
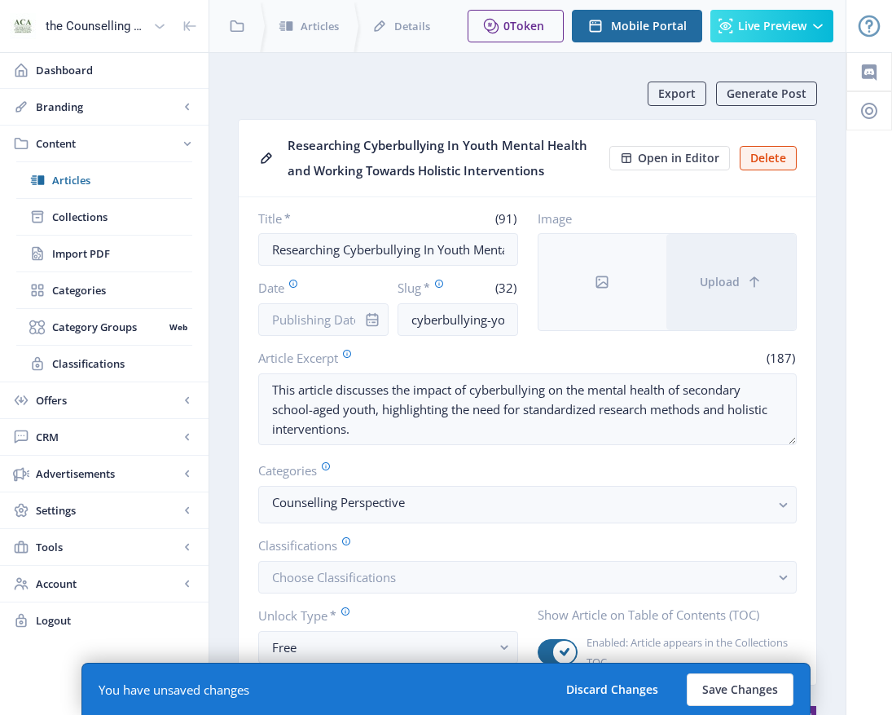
scroll to position [733, 0]
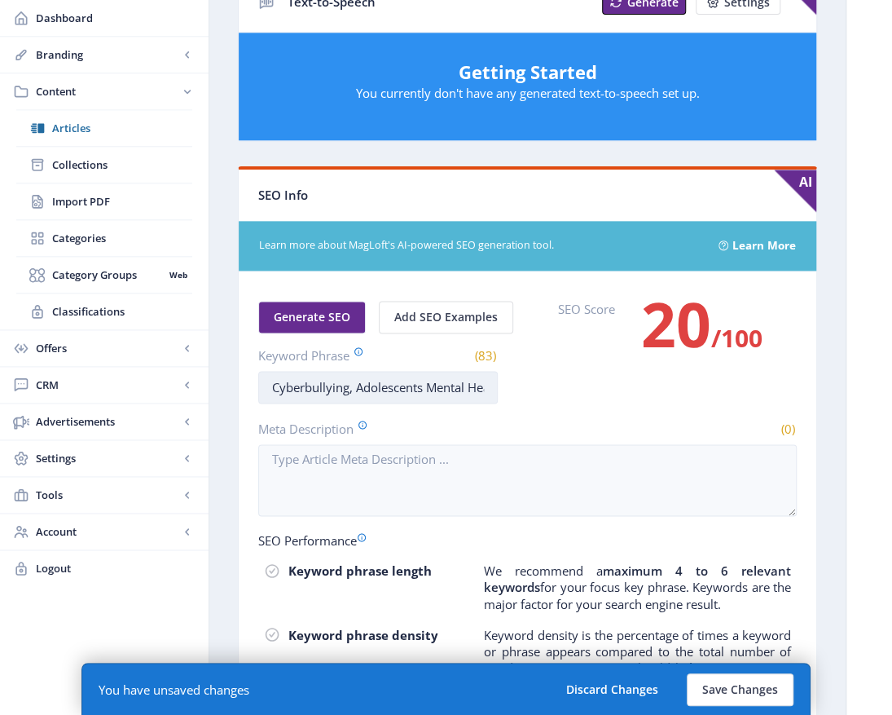
drag, startPoint x: 428, startPoint y: 381, endPoint x: 441, endPoint y: 379, distance: 13.3
click at [431, 381] on input "Cyberbullying, Adolescents Mental Health ​ Interventions Ecological Systems The…" at bounding box center [378, 387] width 240 height 33
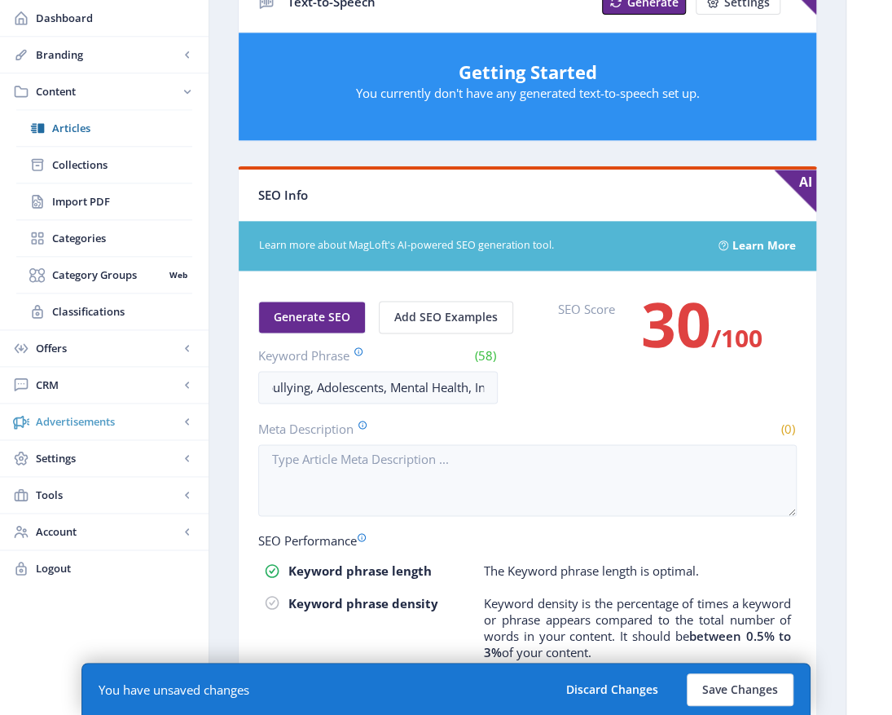
scroll to position [0, 0]
drag, startPoint x: 491, startPoint y: 385, endPoint x: 77, endPoint y: 403, distance: 414.3
click at [77, 403] on div "the Counselling Australia Magazine Dashboard Branding App Appearance Brand Brie…" at bounding box center [446, 124] width 892 height 1714
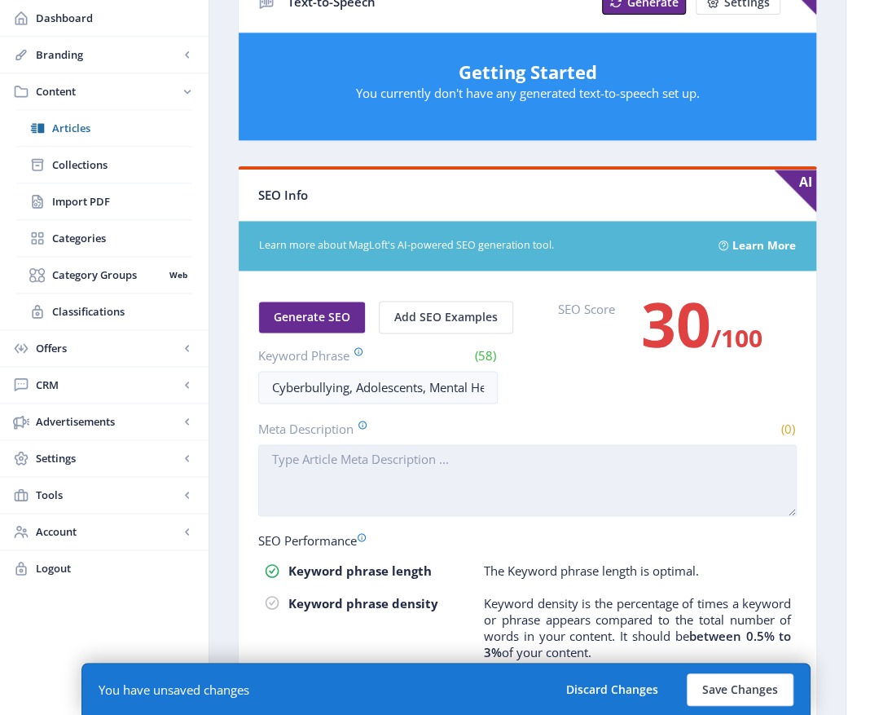
type input "Cyberbullying, Adolescents, Mental Health,​ Interventions"
click at [277, 452] on textarea "Meta Description" at bounding box center [527, 480] width 539 height 72
paste textarea "Cyberbullying, Adolescents, Mental Health,​ Interventions"
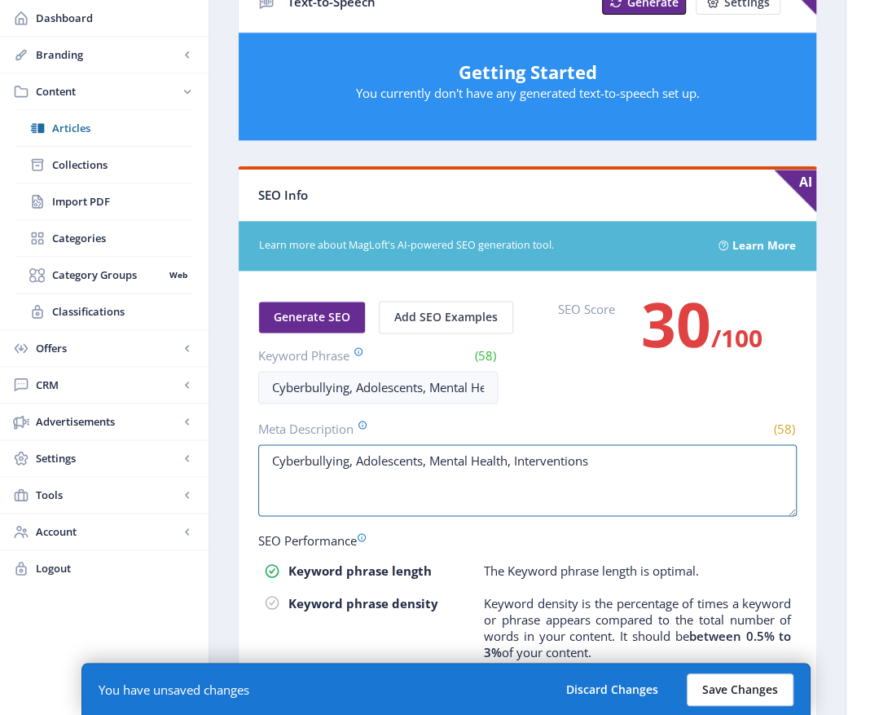
type textarea "Cyberbullying, Adolescents, Mental Health,​ Interventions"
click at [776, 697] on button "Save Changes" at bounding box center [740, 689] width 107 height 33
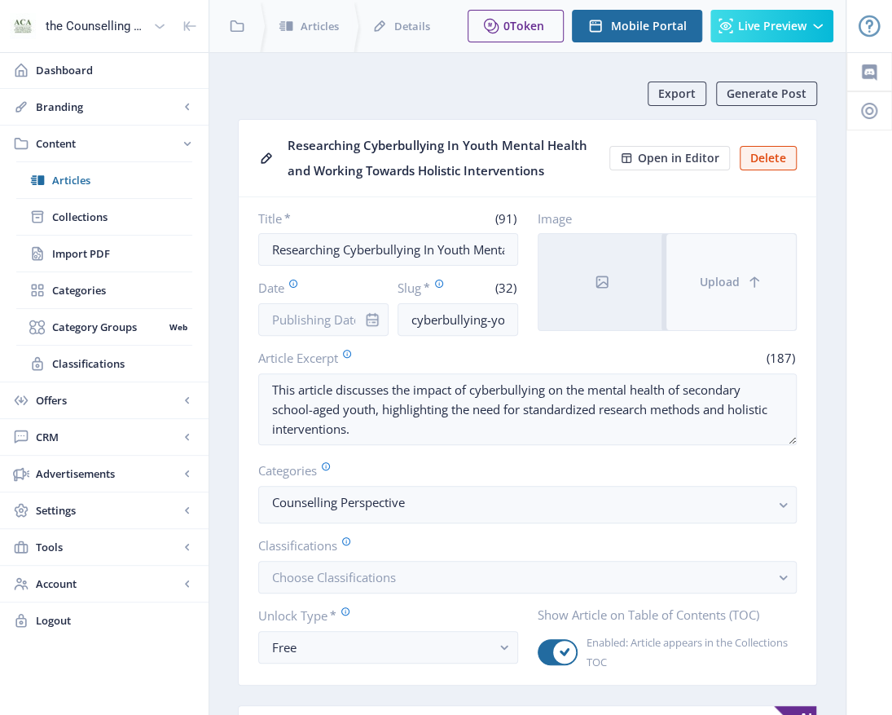
click at [753, 267] on button "Upload" at bounding box center [731, 282] width 130 height 96
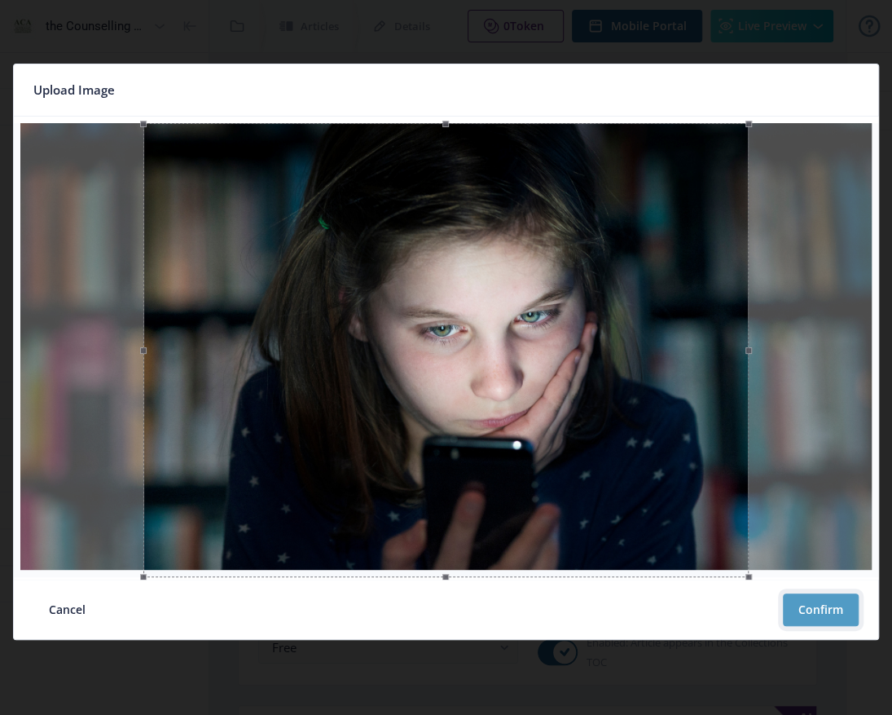
click at [838, 621] on button "Confirm" at bounding box center [821, 609] width 76 height 33
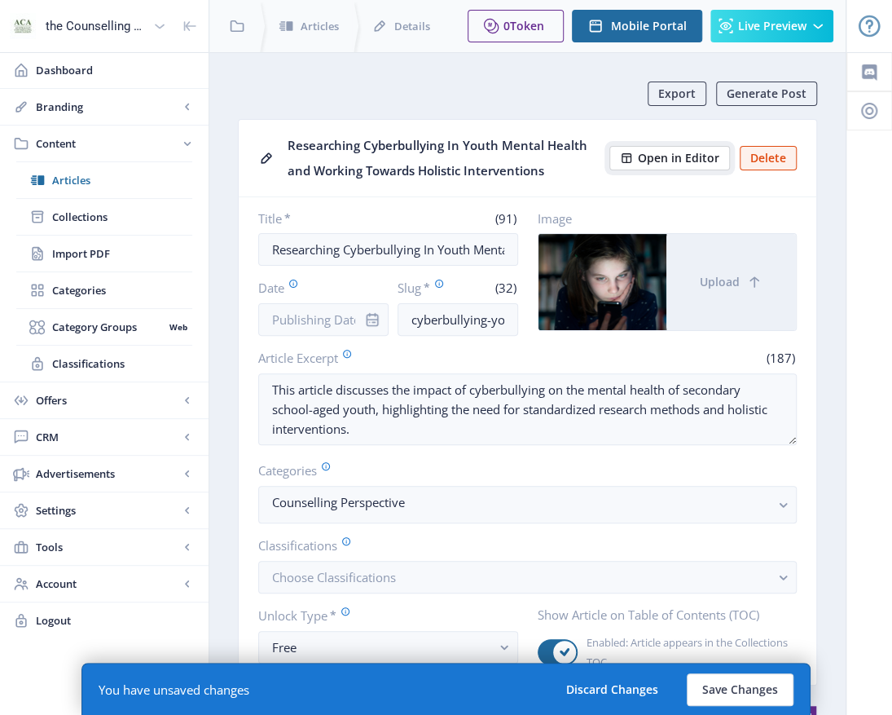
click at [671, 161] on span "Open in Editor" at bounding box center [678, 158] width 81 height 13
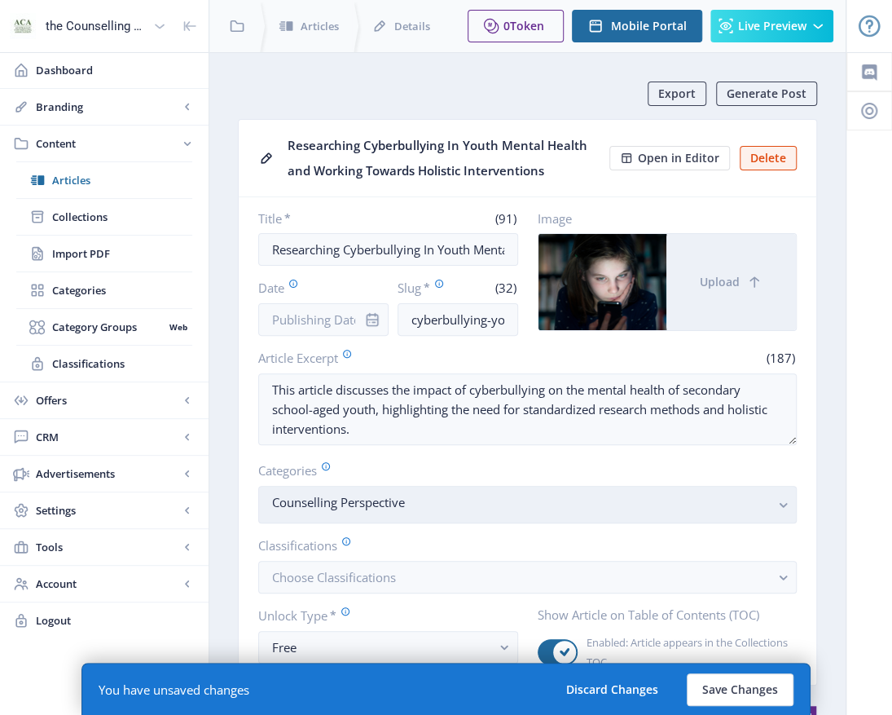
click at [784, 507] on rect "button" at bounding box center [783, 504] width 19 height 19
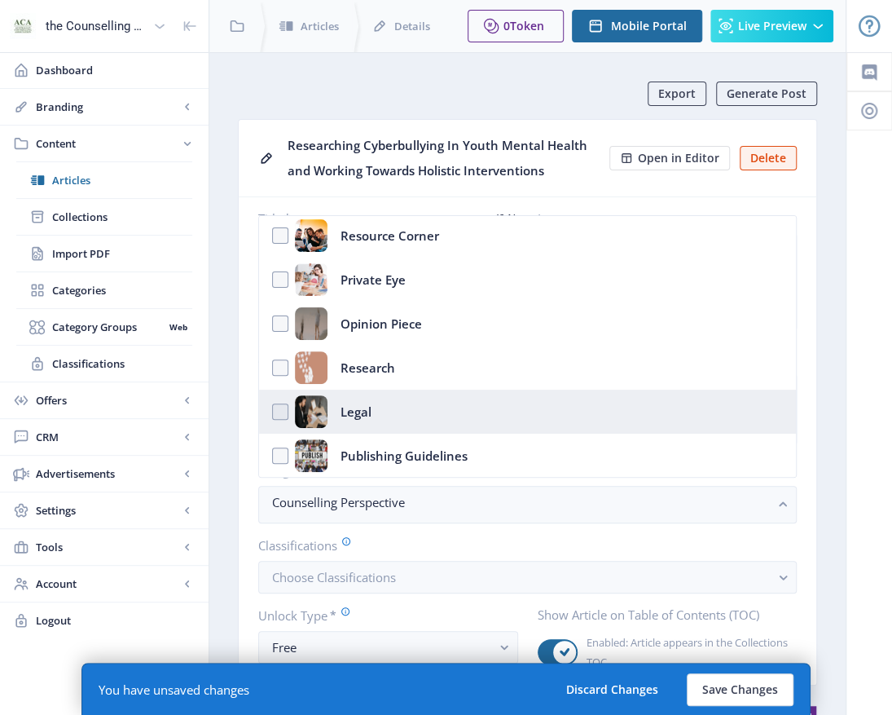
scroll to position [355, 0]
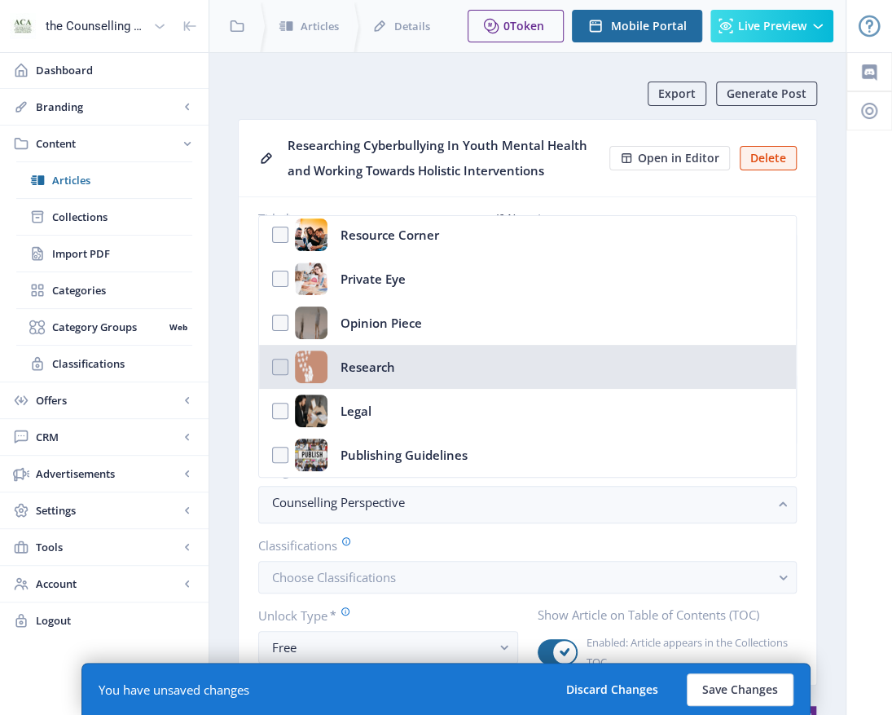
click at [361, 363] on div "Research" at bounding box center [368, 366] width 55 height 33
checkbox input "true"
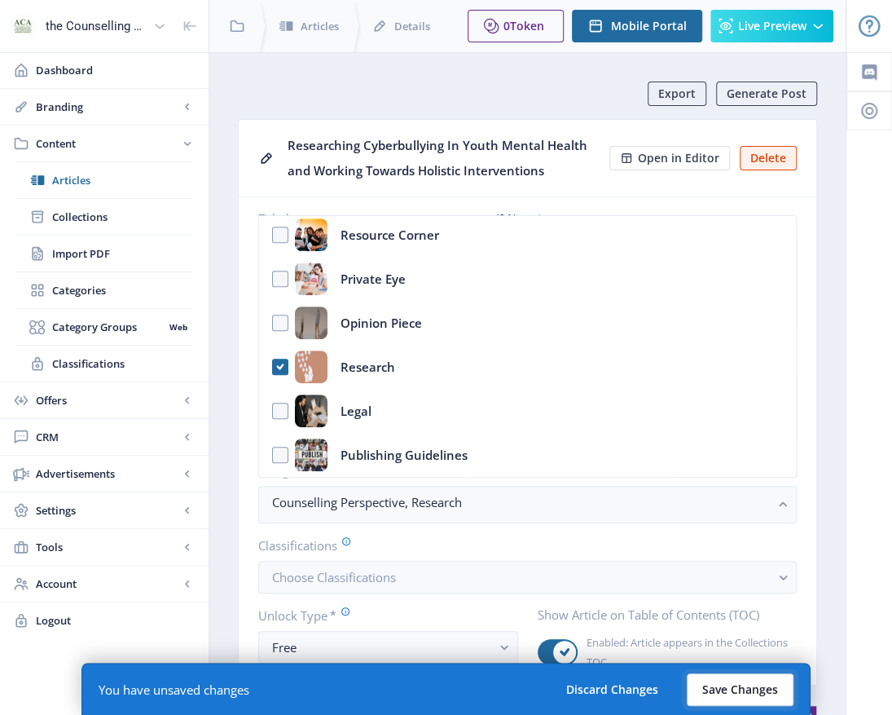
click at [759, 698] on button "Save Changes" at bounding box center [740, 689] width 107 height 33
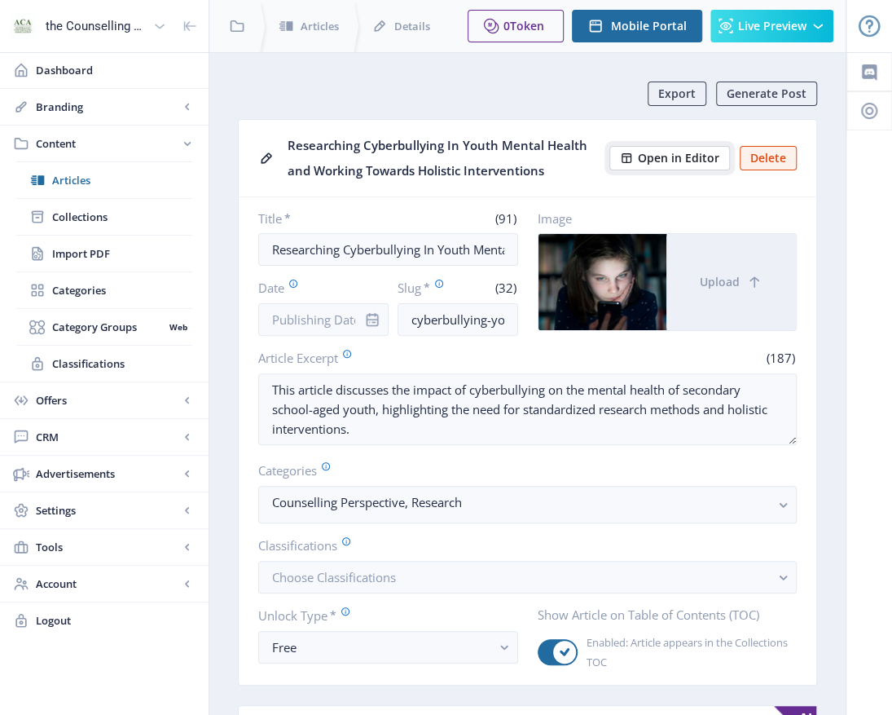
click at [683, 154] on span "Open in Editor" at bounding box center [678, 158] width 81 height 13
